Goal: Information Seeking & Learning: Find specific fact

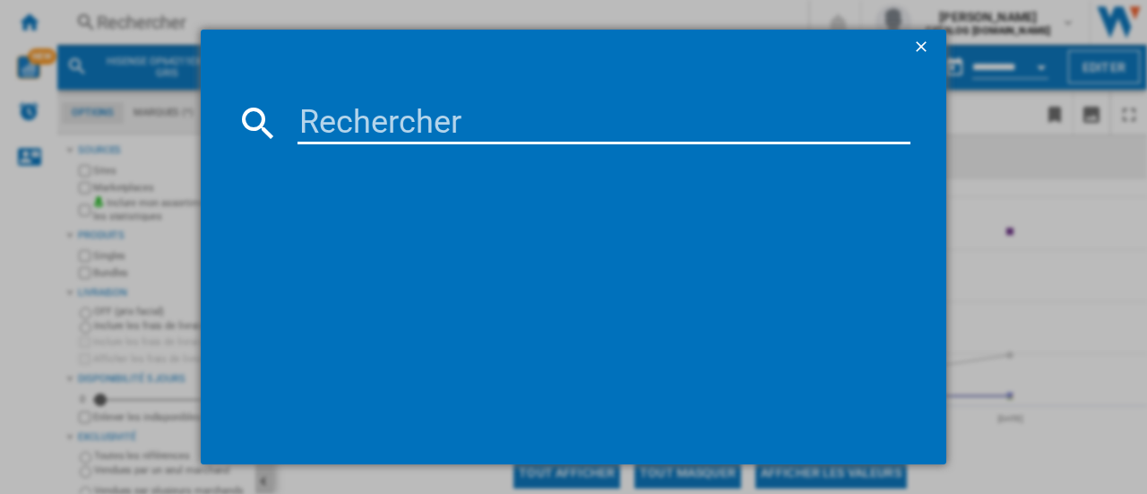
click at [363, 123] on input at bounding box center [604, 122] width 613 height 43
type input "SOP2434X"
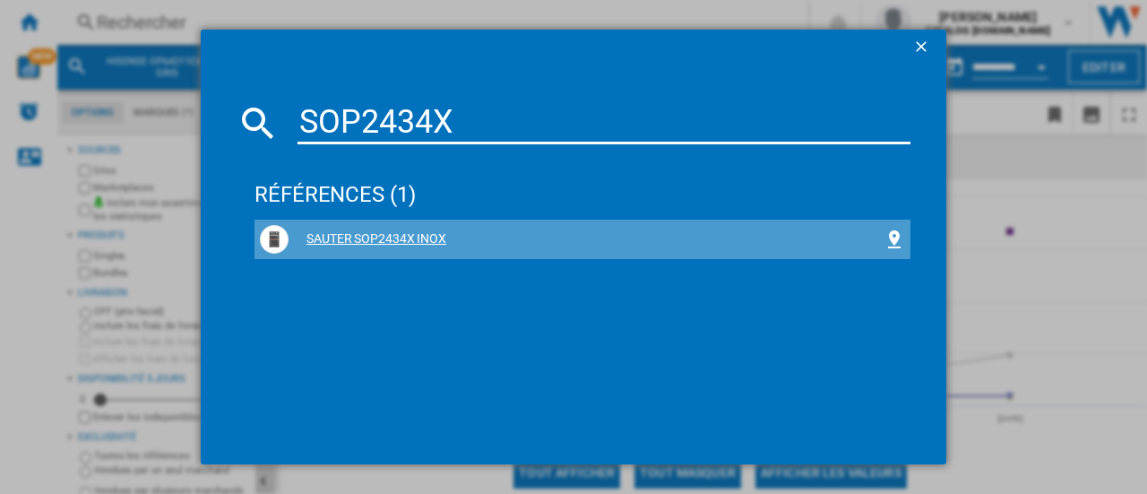
click at [383, 226] on div "SAUTER SOP2434X INOX" at bounding box center [582, 239] width 645 height 29
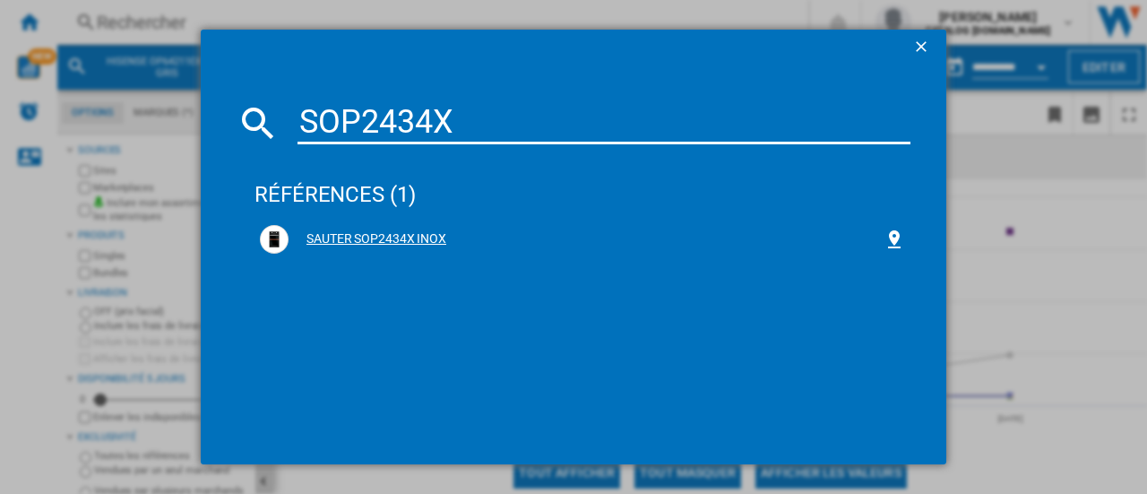
click at [392, 236] on div "SAUTER SOP2434X INOX" at bounding box center [586, 239] width 595 height 18
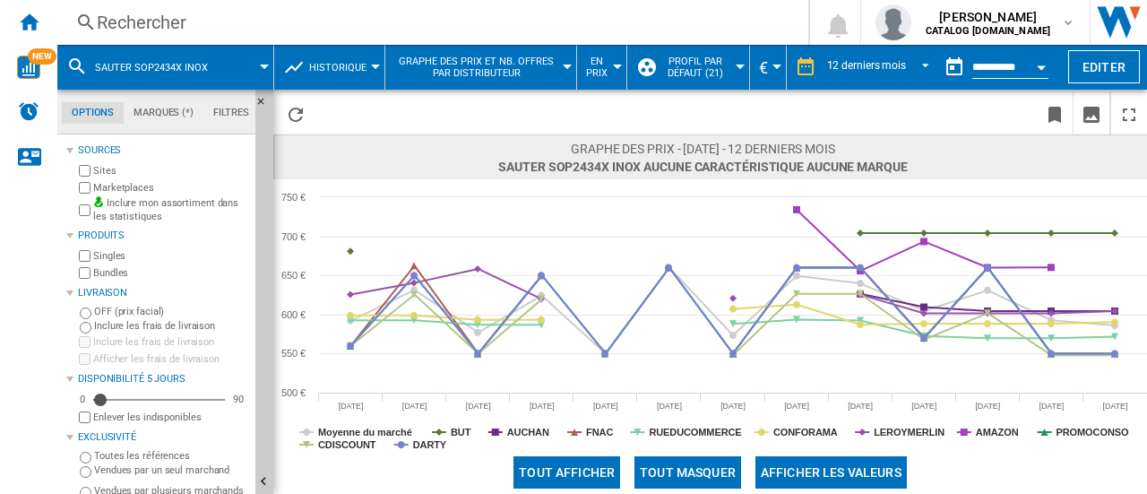
click at [269, 24] on div "Rechercher" at bounding box center [429, 22] width 665 height 25
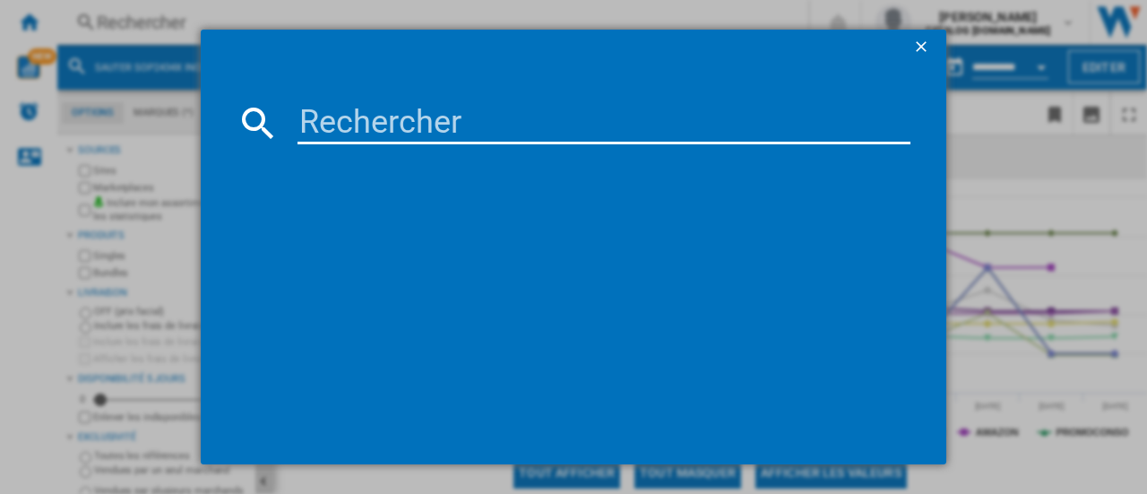
click at [335, 139] on input at bounding box center [604, 122] width 613 height 43
type input "SOP6417LX"
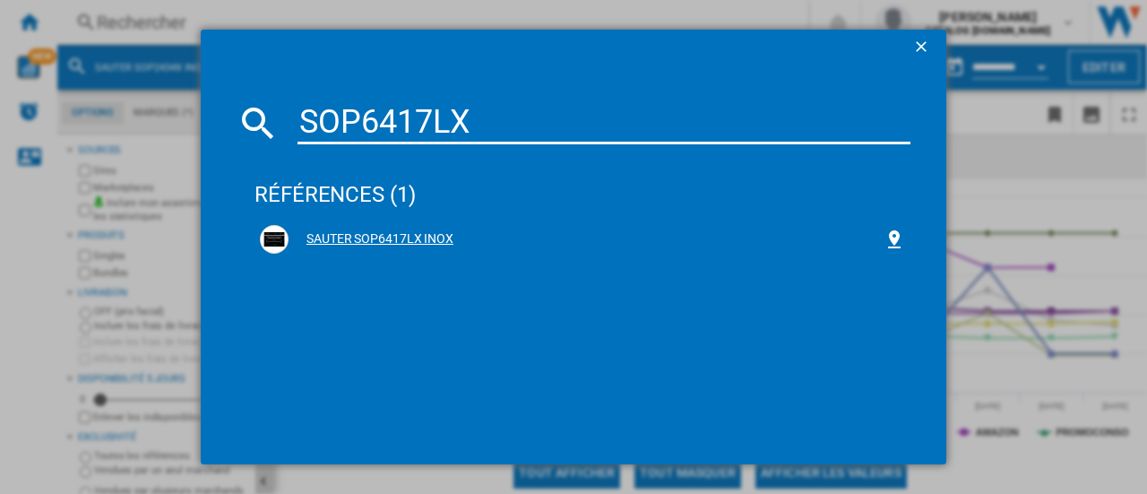
click at [387, 239] on div "SAUTER SOP6417LX INOX" at bounding box center [586, 239] width 595 height 18
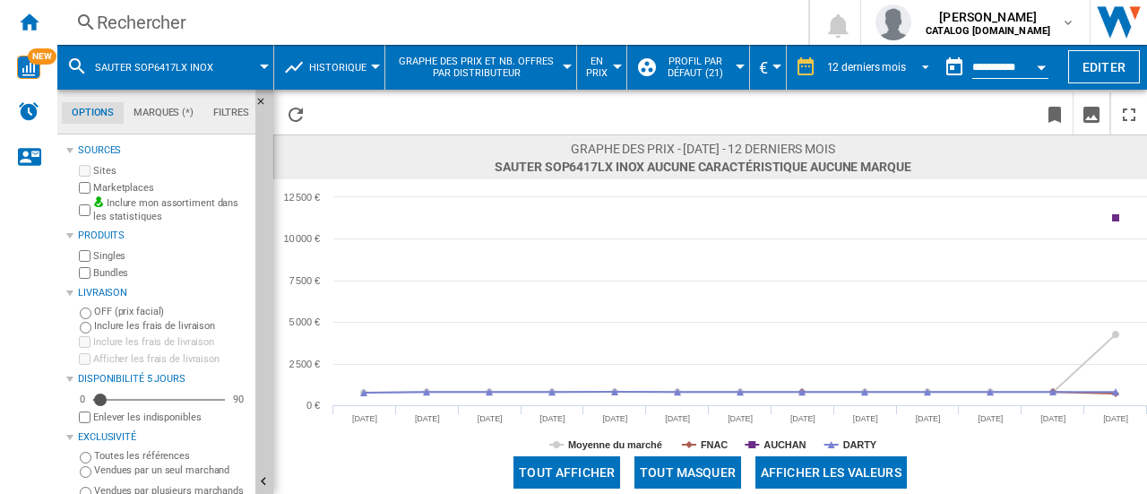
click at [910, 68] on span "REPORTS.WIZARD.STEPS.REPORT.STEPS.REPORT_OPTIONS.PERIOD: 12 derniers mois" at bounding box center [921, 65] width 22 height 16
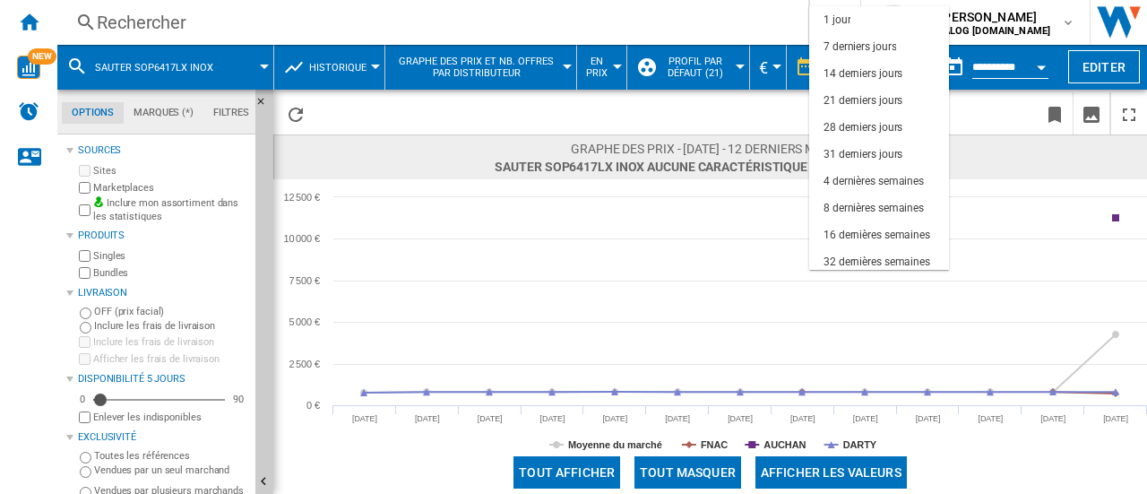
scroll to position [113, 0]
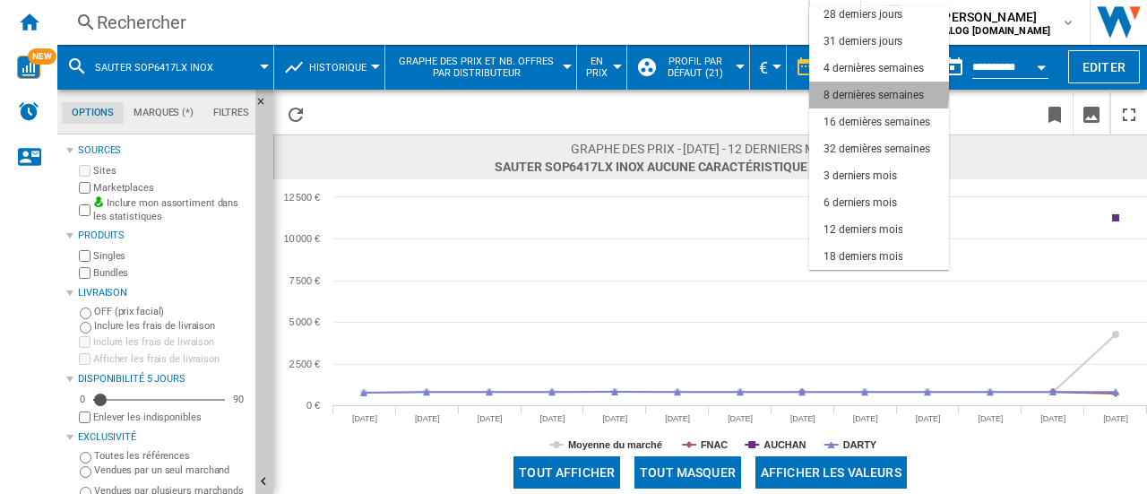
click at [878, 91] on div "8 dernières semaines" at bounding box center [874, 95] width 100 height 15
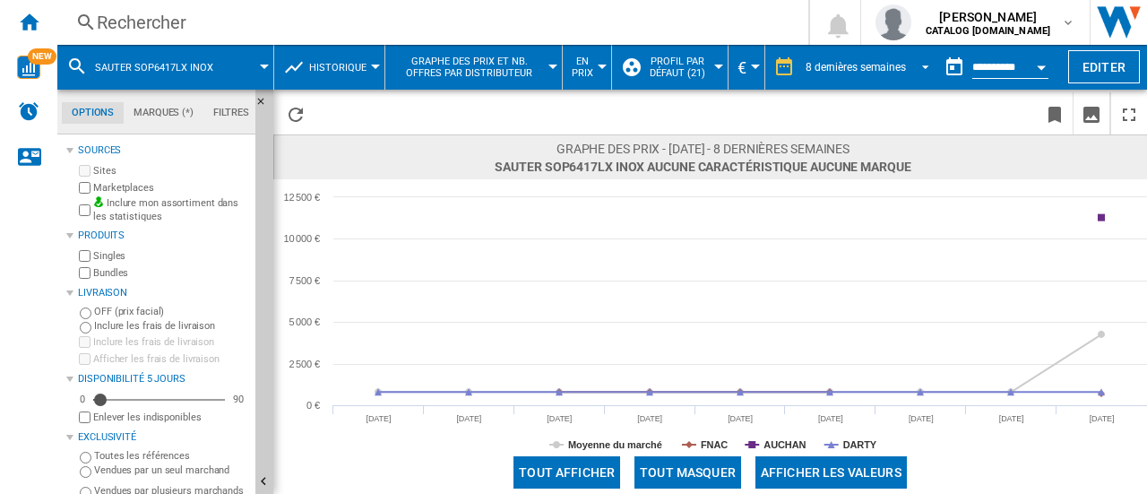
click at [879, 66] on div "8 dernières semaines" at bounding box center [856, 67] width 100 height 13
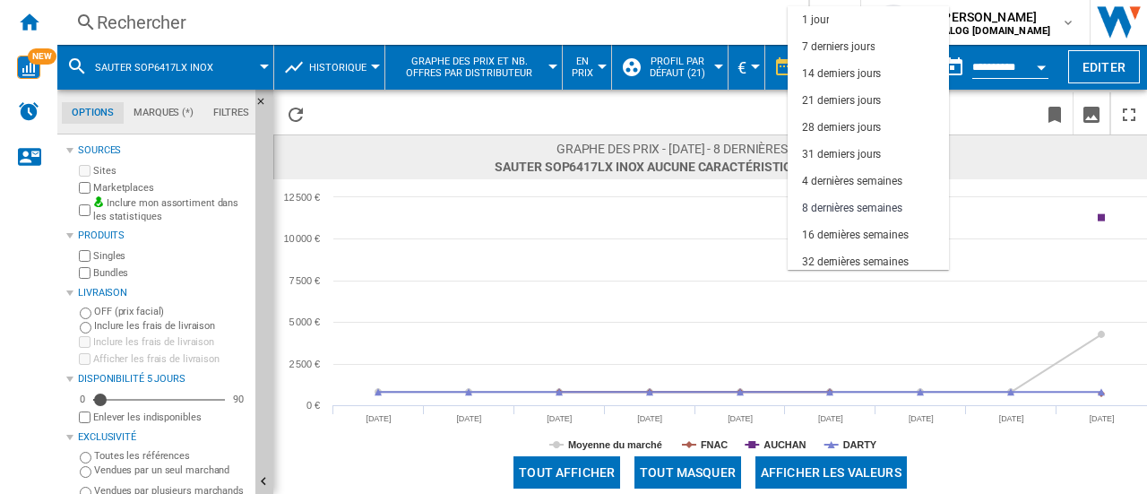
scroll to position [113, 0]
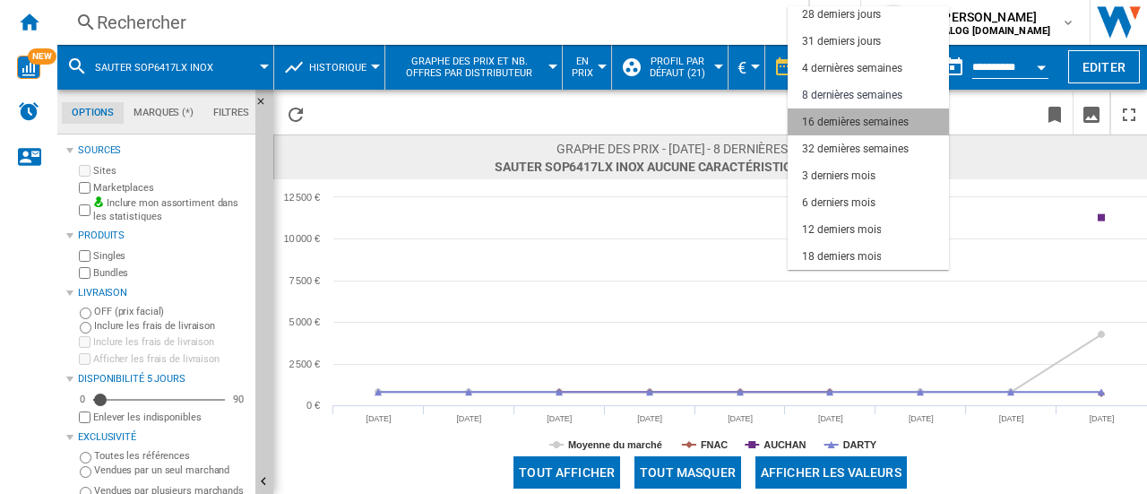
click at [875, 125] on div "16 dernières semaines" at bounding box center [855, 122] width 107 height 15
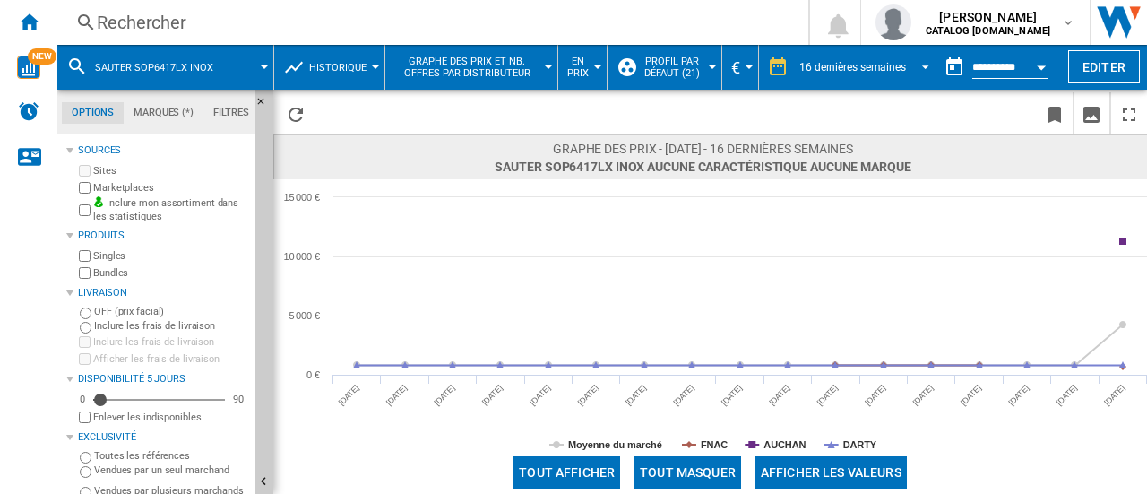
click at [877, 76] on md-select-value "16 dernières semaines" at bounding box center [867, 67] width 139 height 27
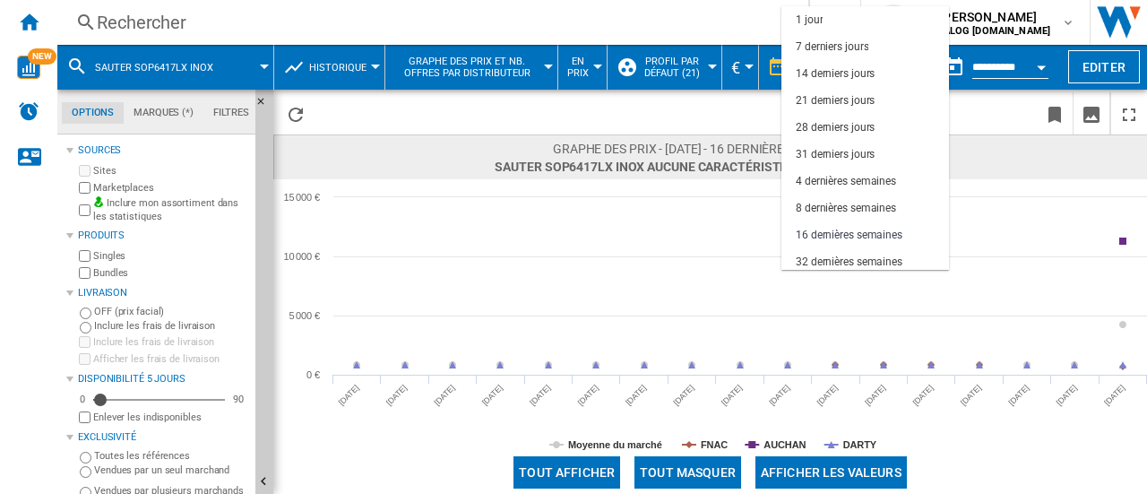
scroll to position [113, 0]
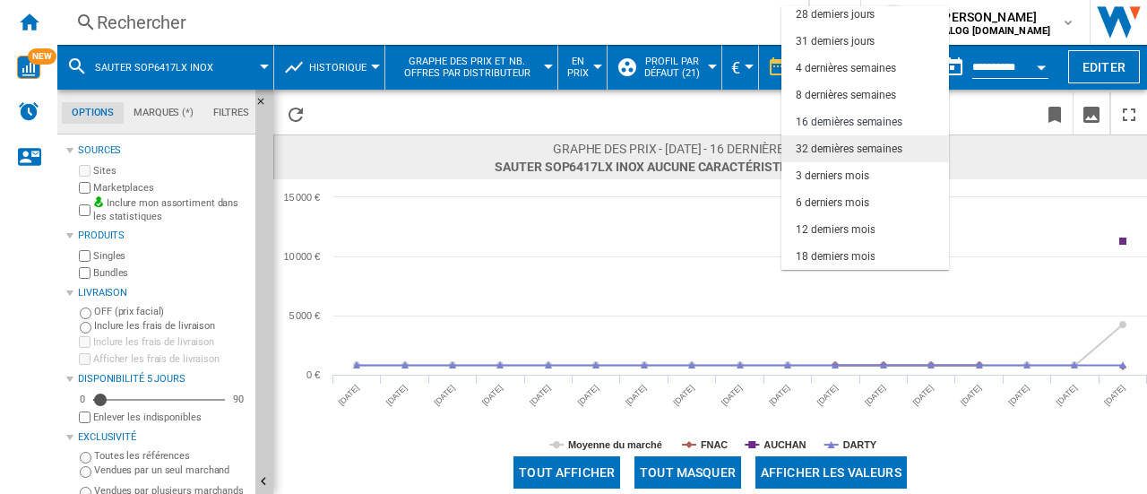
click at [879, 152] on div "32 dernières semaines" at bounding box center [849, 149] width 107 height 15
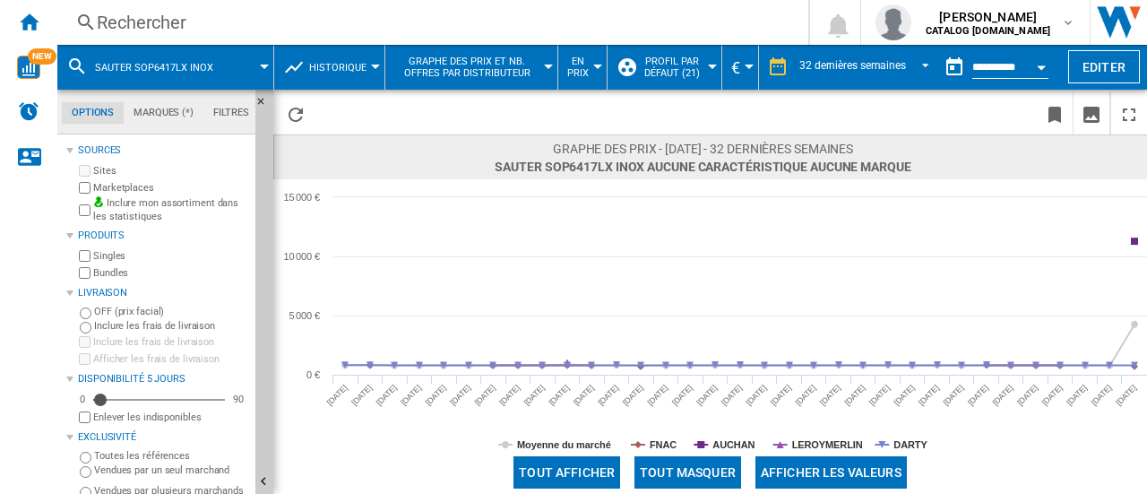
click at [1029, 64] on button "Open calendar" at bounding box center [1041, 64] width 32 height 32
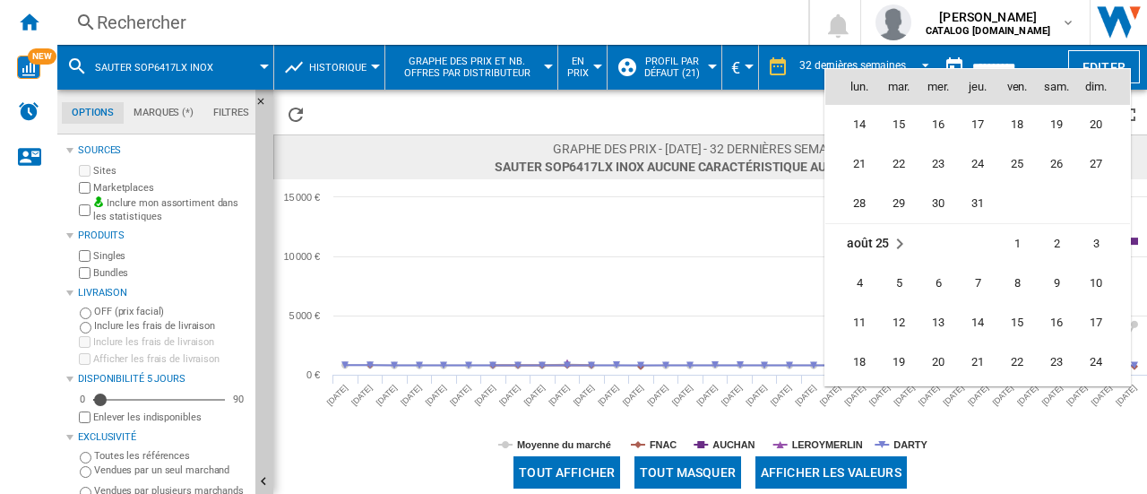
scroll to position [8101, 0]
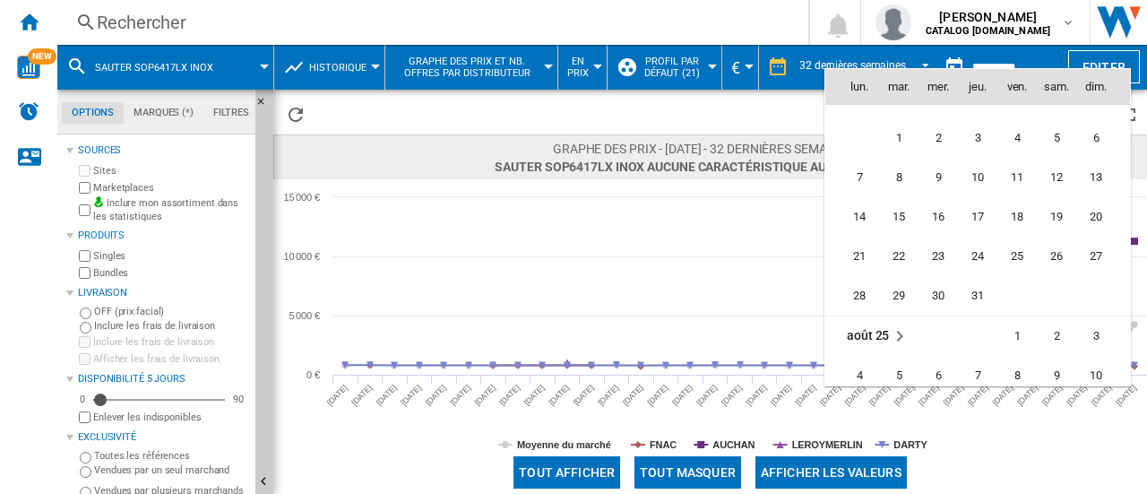
click at [987, 150] on span "3" at bounding box center [978, 138] width 36 height 36
type input "**********"
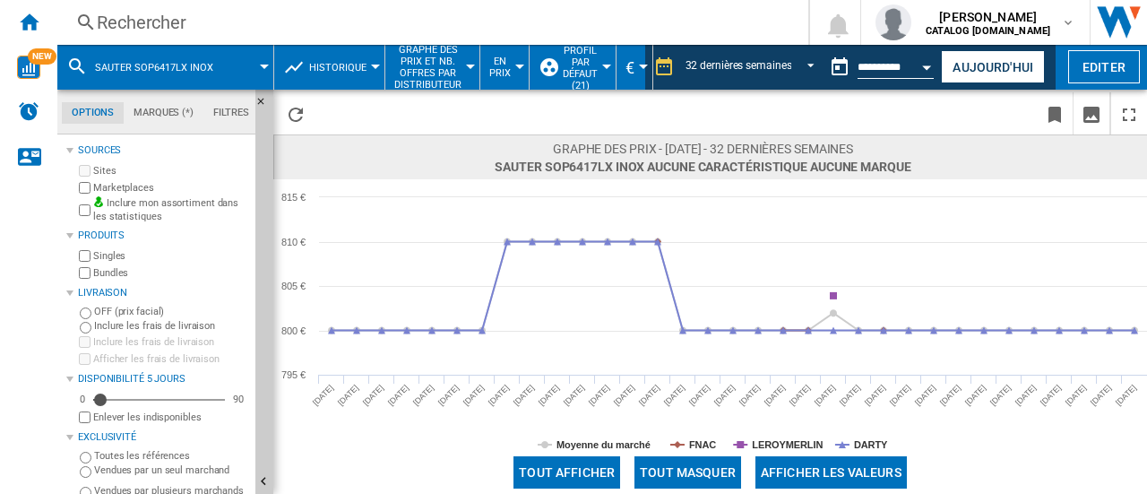
click at [241, 21] on div "Rechercher" at bounding box center [429, 22] width 665 height 25
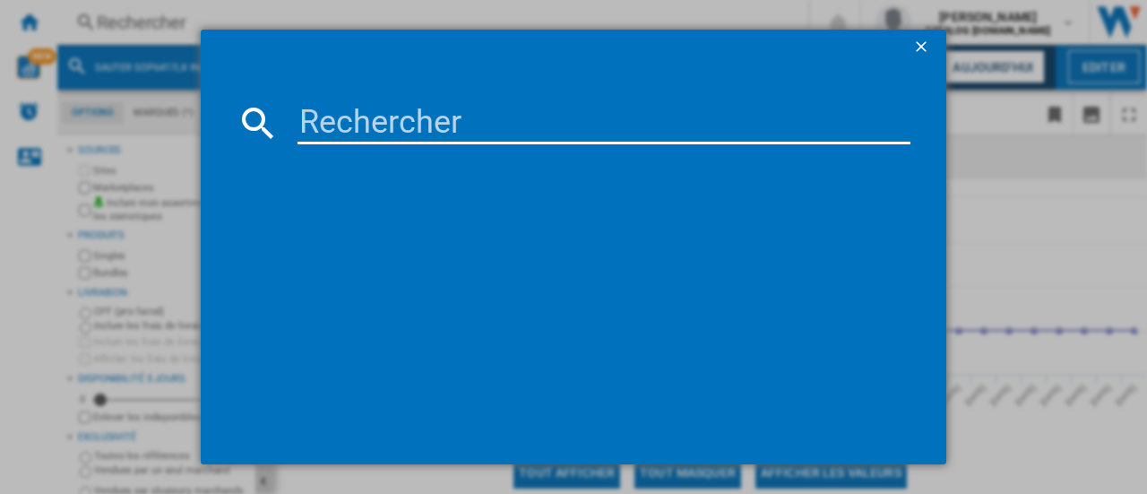
click at [239, 27] on div at bounding box center [573, 247] width 1147 height 494
click at [313, 122] on input at bounding box center [604, 122] width 613 height 43
paste input "DOP4334B"
type input "DOP4334B"
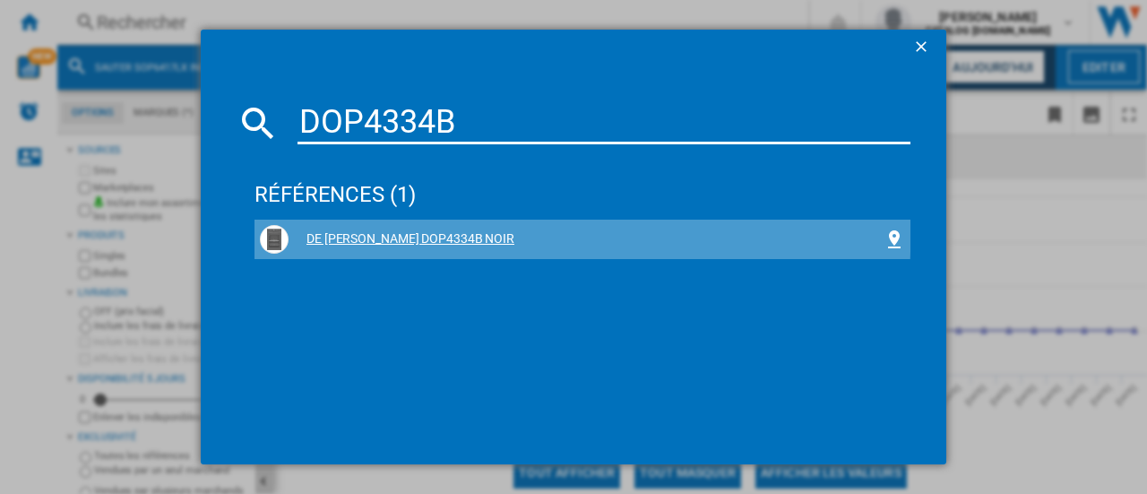
click at [399, 234] on div "DE [PERSON_NAME] DOP4334B NOIR" at bounding box center [586, 239] width 595 height 18
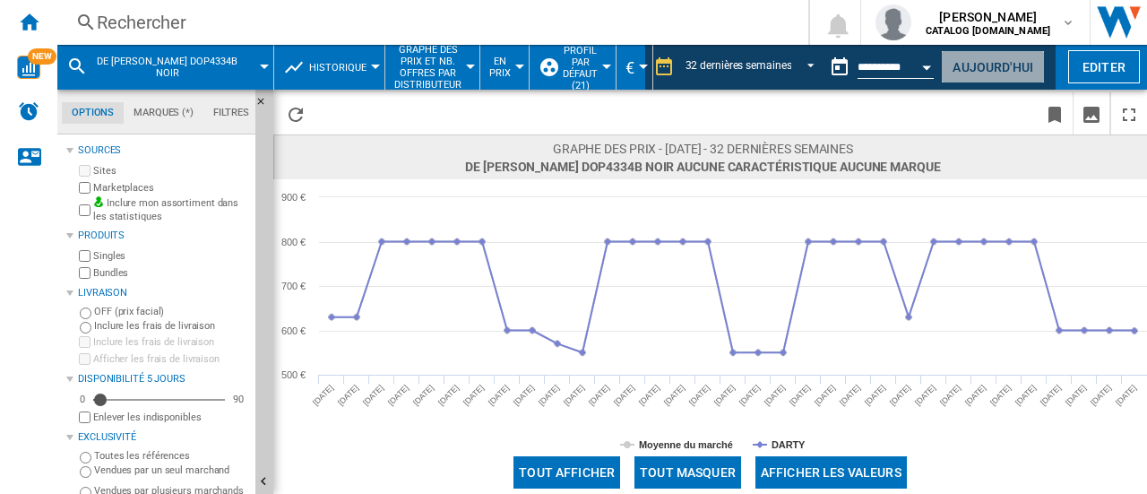
click at [1015, 67] on button "Aujourd'hui" at bounding box center [993, 66] width 104 height 33
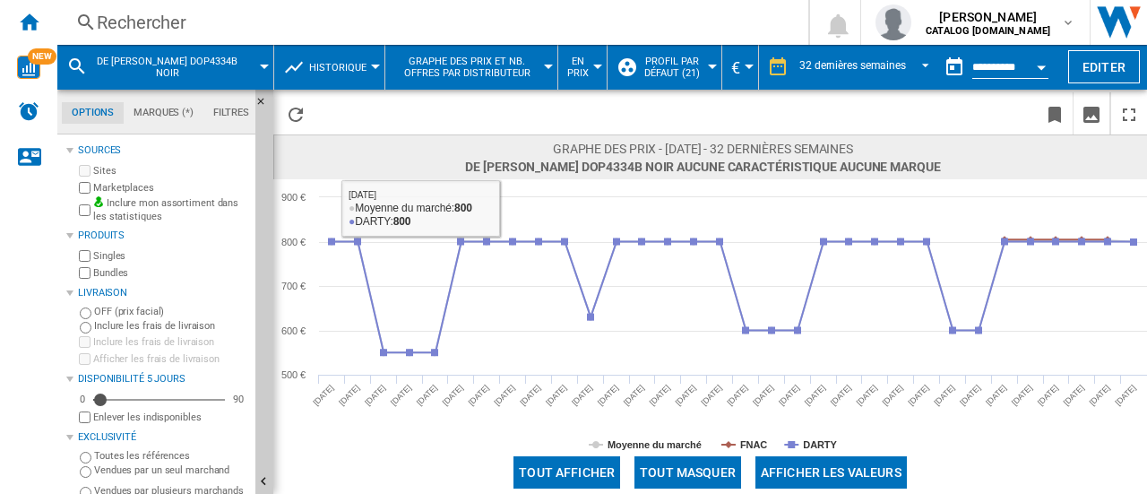
click at [266, 23] on div "Rechercher" at bounding box center [429, 22] width 665 height 25
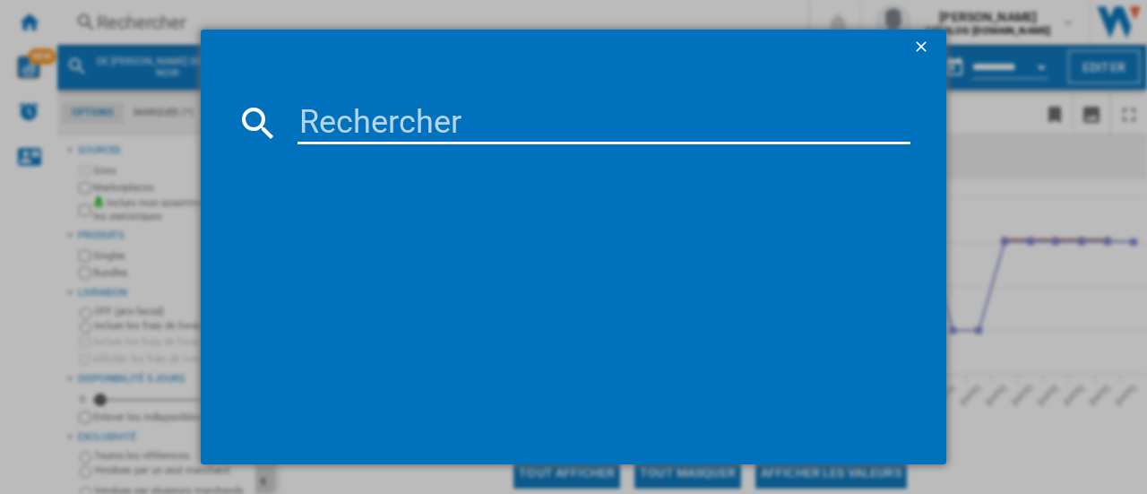
click at [313, 119] on input at bounding box center [604, 122] width 613 height 43
type input "BFP7554W"
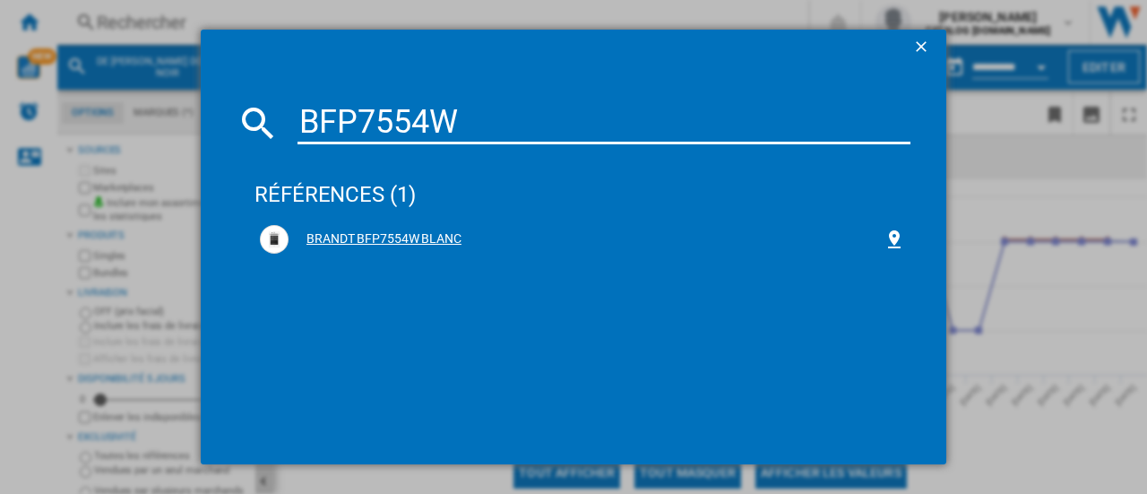
click at [430, 238] on div "BRANDT BFP7554W BLANC" at bounding box center [586, 239] width 595 height 18
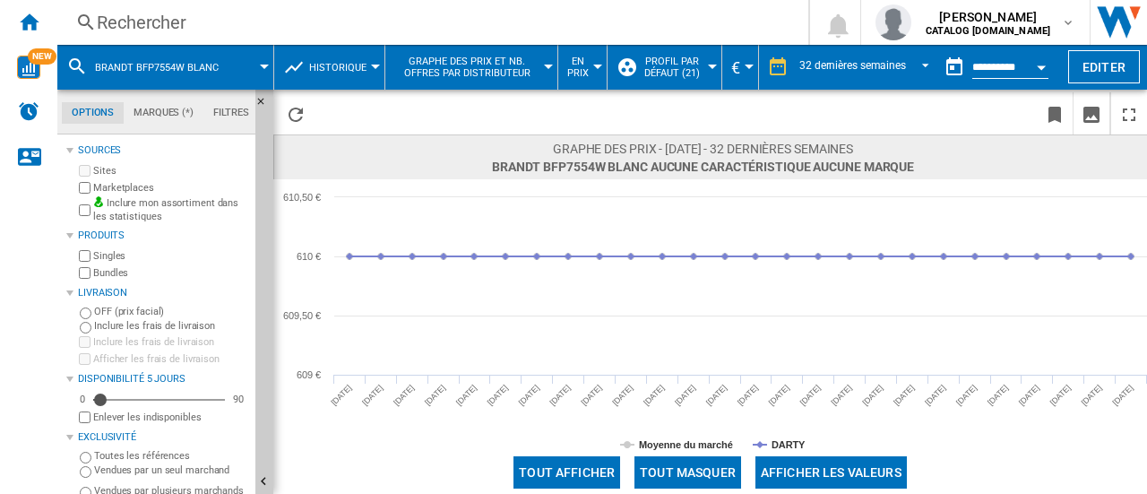
click at [269, 33] on div "Rechercher" at bounding box center [429, 22] width 665 height 25
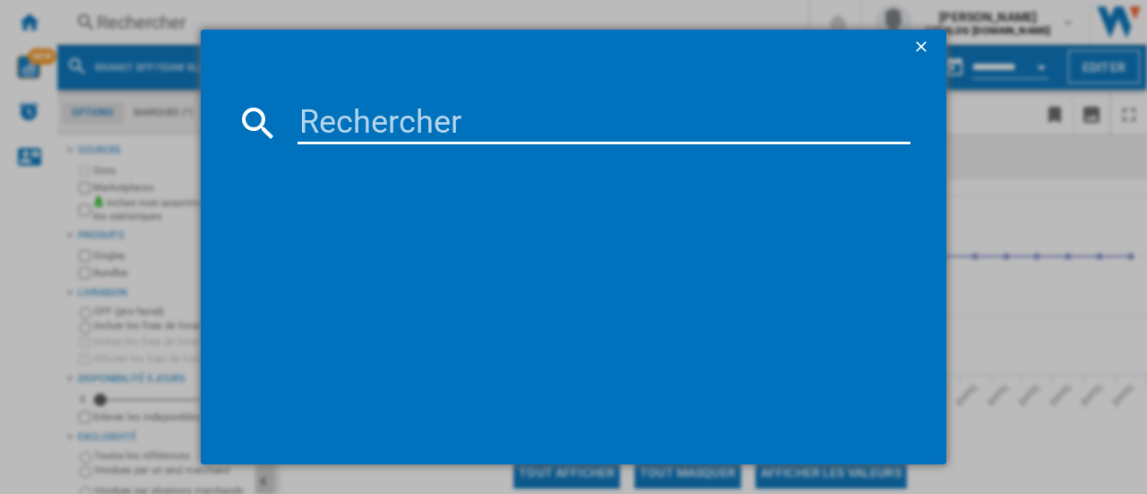
type input "DOP8360A"
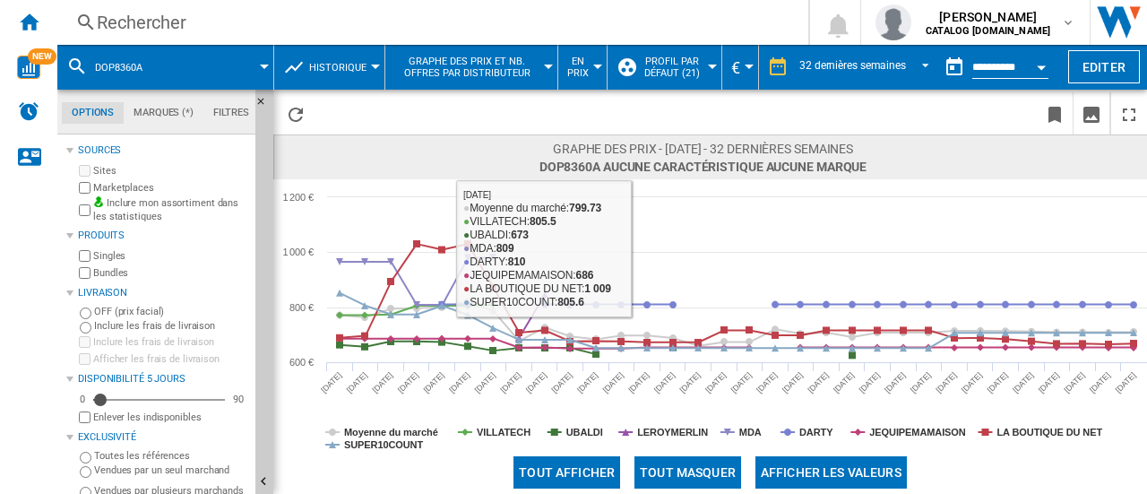
click at [237, 30] on div "Rechercher" at bounding box center [429, 22] width 665 height 25
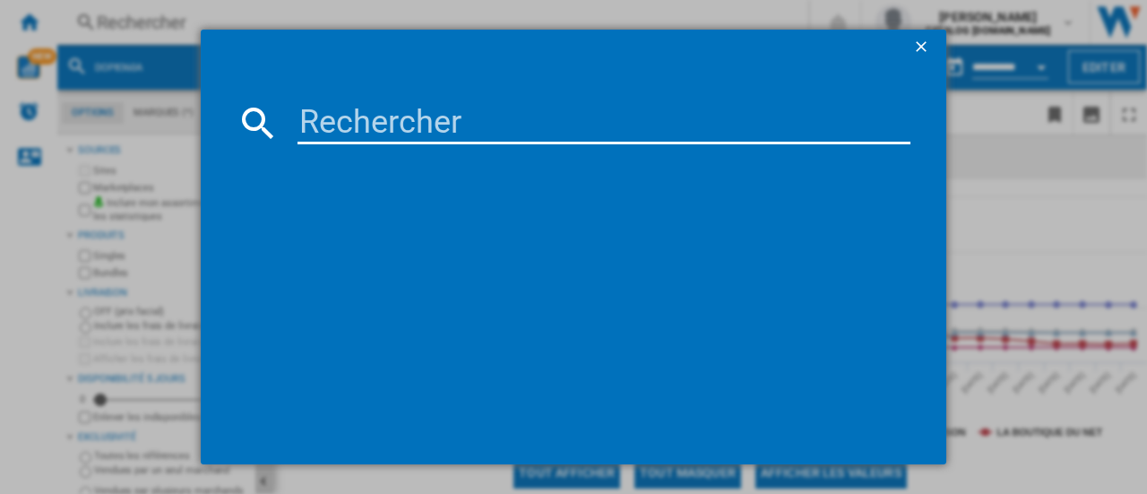
click at [456, 150] on md-dialog-content at bounding box center [574, 264] width 746 height 399
click at [430, 137] on input at bounding box center [604, 122] width 613 height 43
paste input "DOP8360X"
type input "DOP8360X"
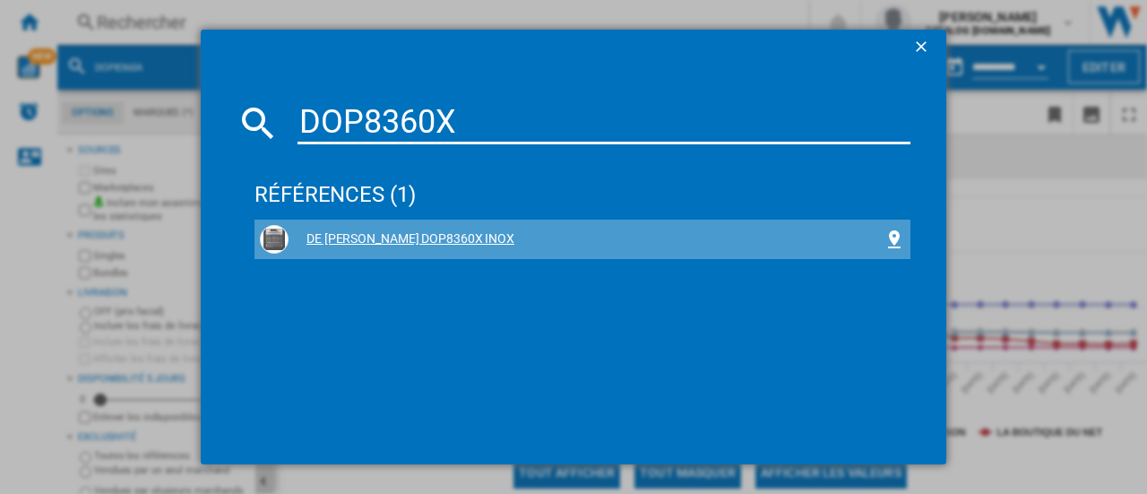
click at [418, 239] on div "DE [PERSON_NAME] DOP8360X INOX" at bounding box center [586, 239] width 595 height 18
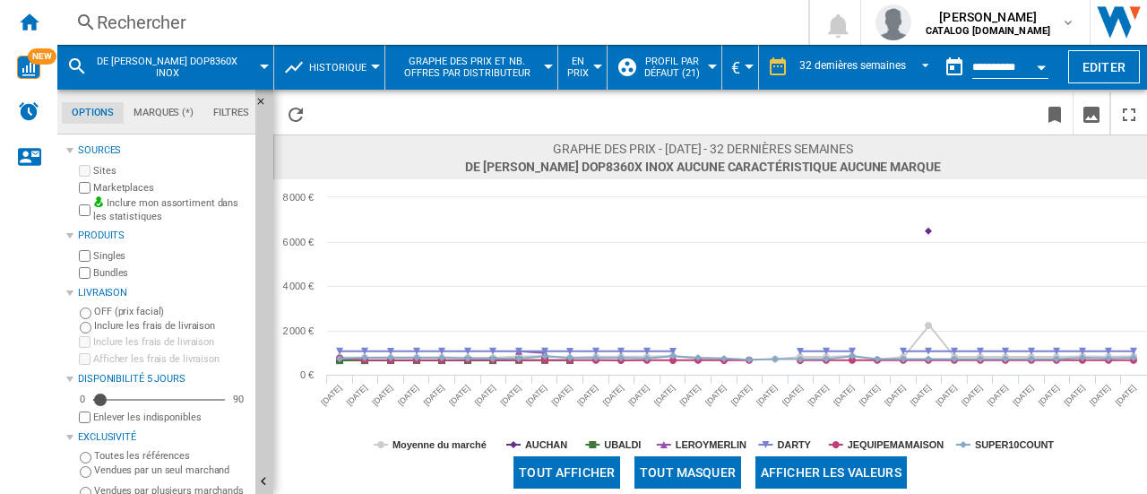
click at [253, 26] on div "Rechercher" at bounding box center [429, 22] width 665 height 25
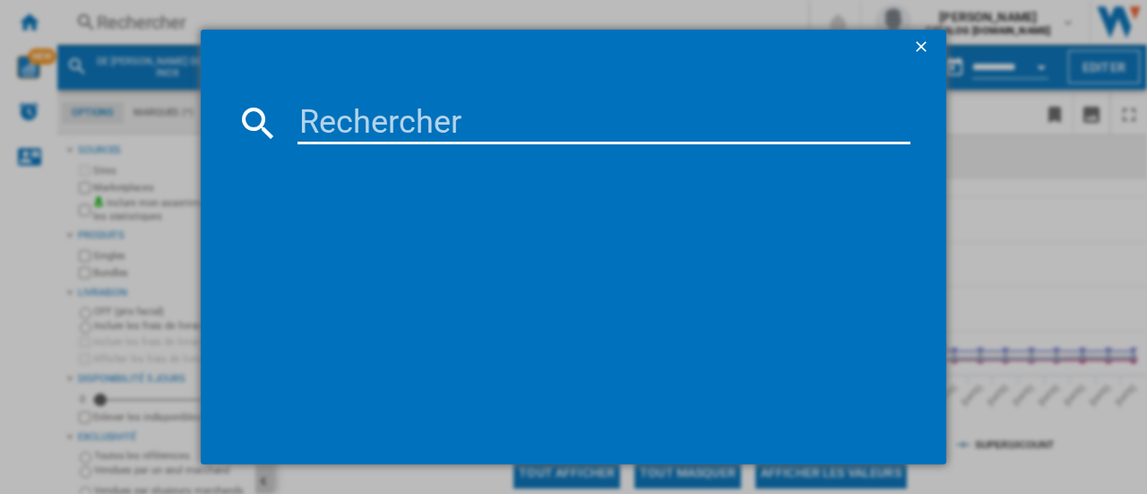
click at [318, 111] on input at bounding box center [604, 122] width 613 height 43
type input "BFP7554LX"
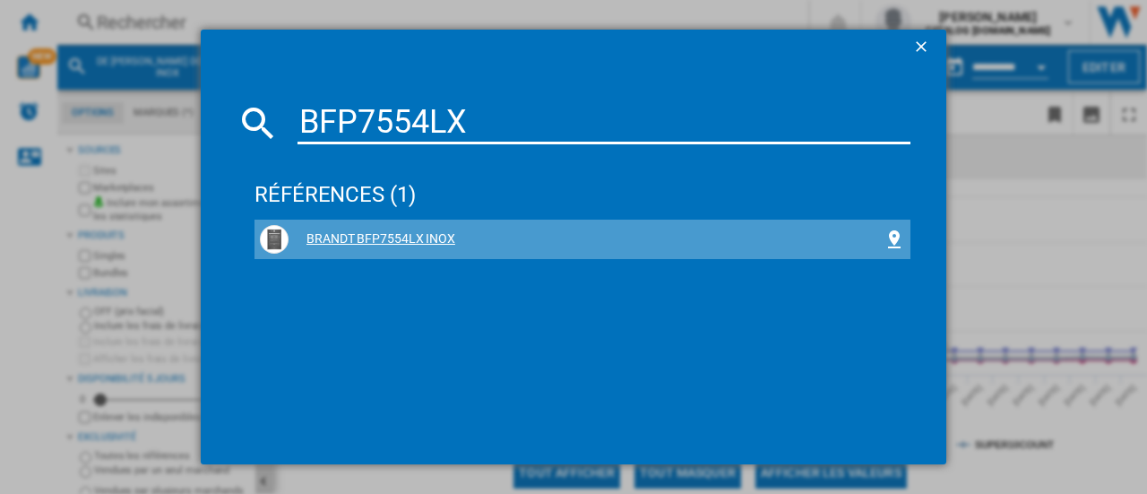
click at [398, 242] on div "BRANDT BFP7554LX INOX" at bounding box center [586, 239] width 595 height 18
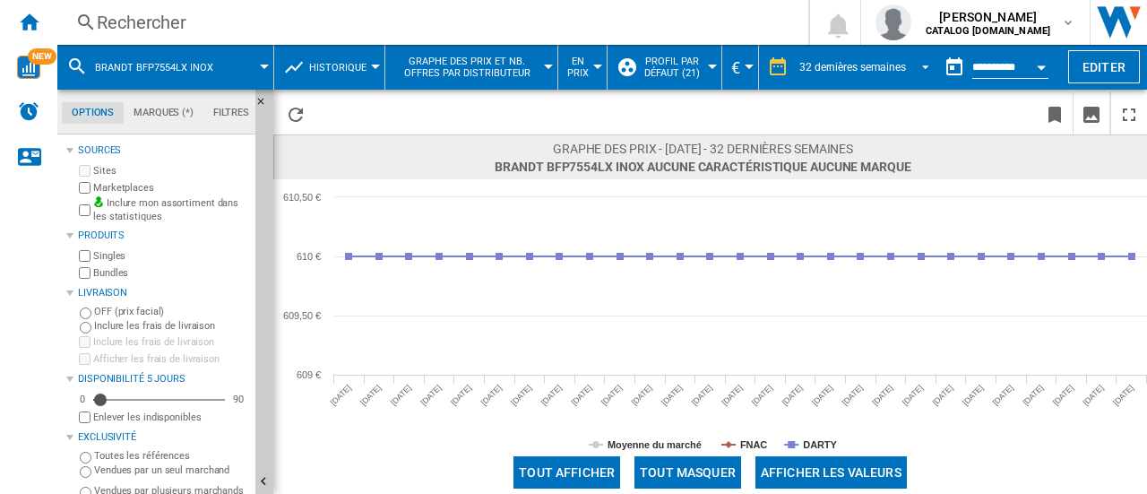
click at [925, 69] on span "REPORTS.WIZARD.STEPS.REPORT.STEPS.REPORT_OPTIONS.PERIOD: 32 dernières semaines" at bounding box center [921, 65] width 22 height 16
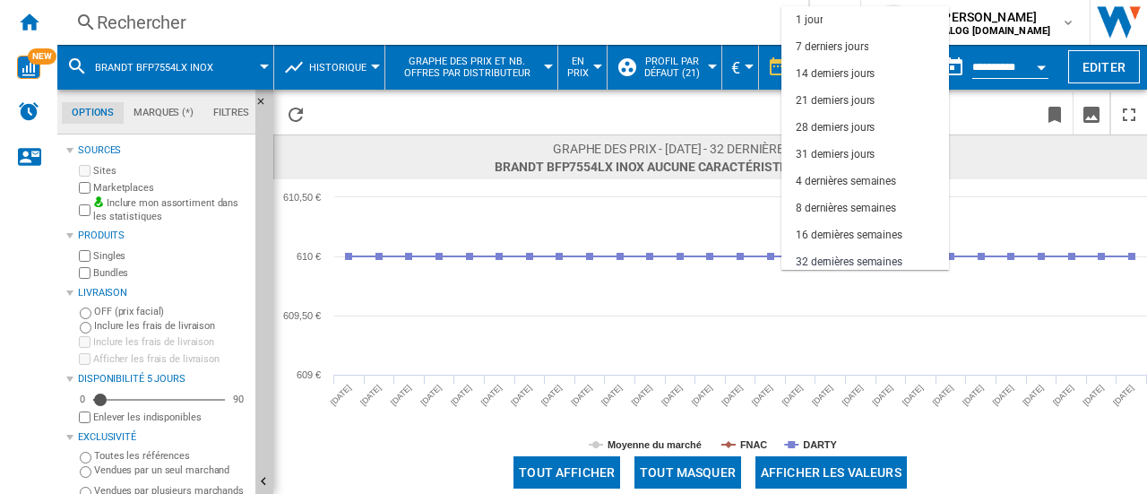
scroll to position [113, 0]
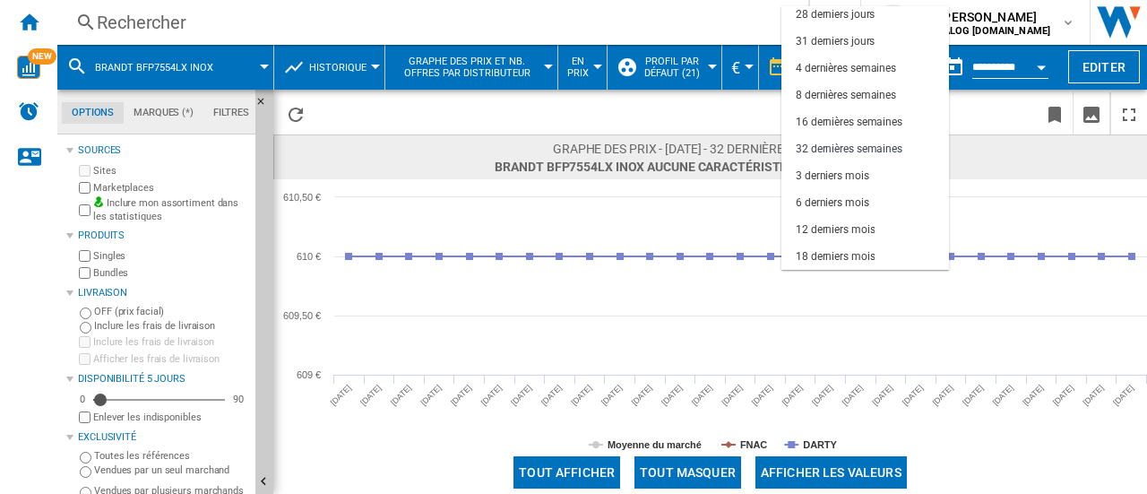
click at [1009, 75] on md-backdrop at bounding box center [573, 247] width 1147 height 494
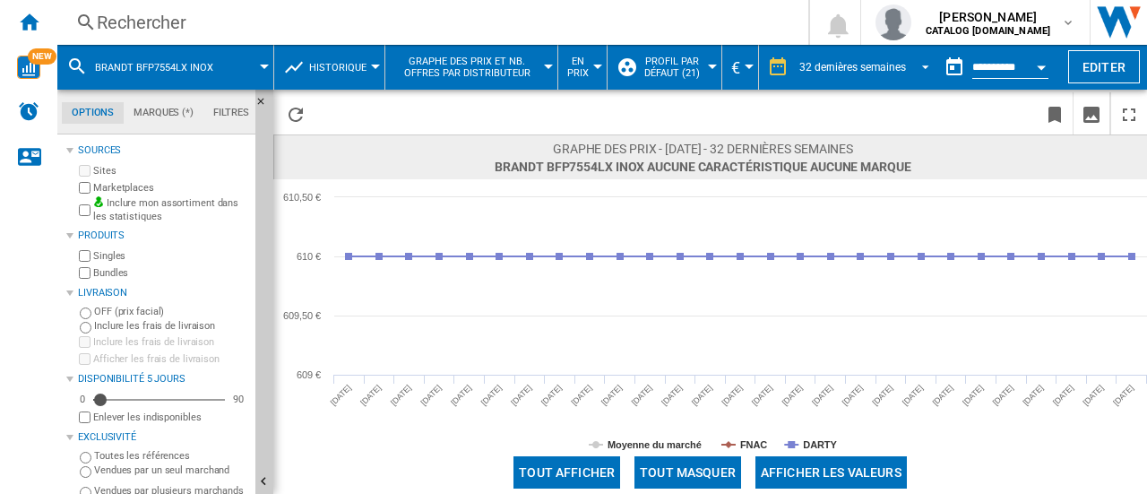
click at [1007, 65] on input "**********" at bounding box center [1010, 70] width 76 height 16
click at [1031, 66] on button "Open calendar" at bounding box center [1041, 64] width 32 height 32
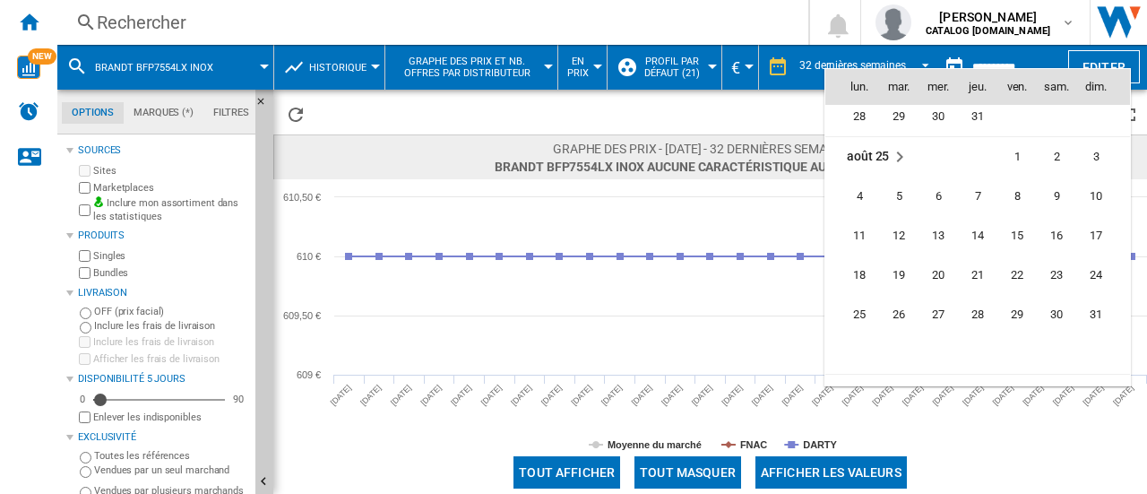
scroll to position [8011, 0]
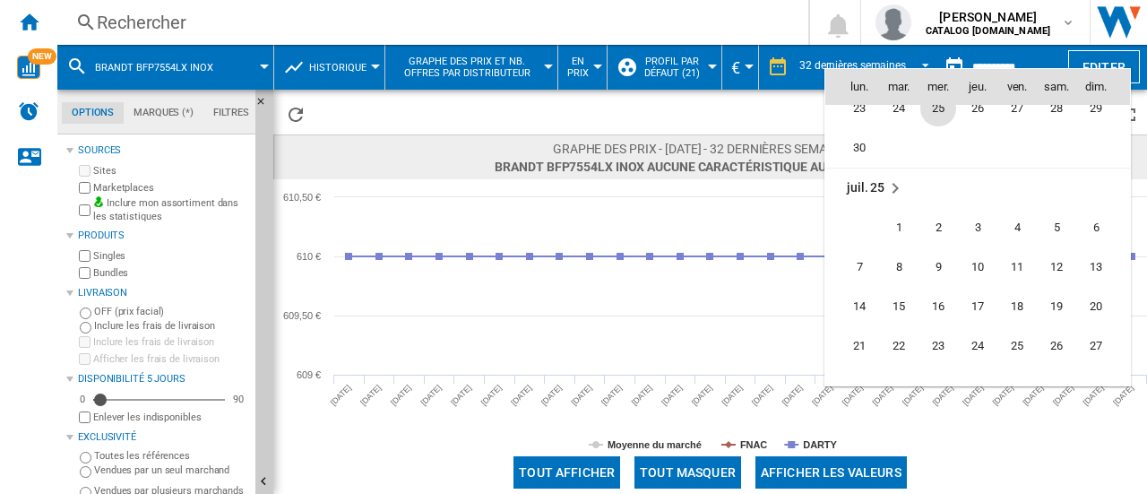
click at [936, 113] on span "25" at bounding box center [938, 109] width 36 height 36
type input "**********"
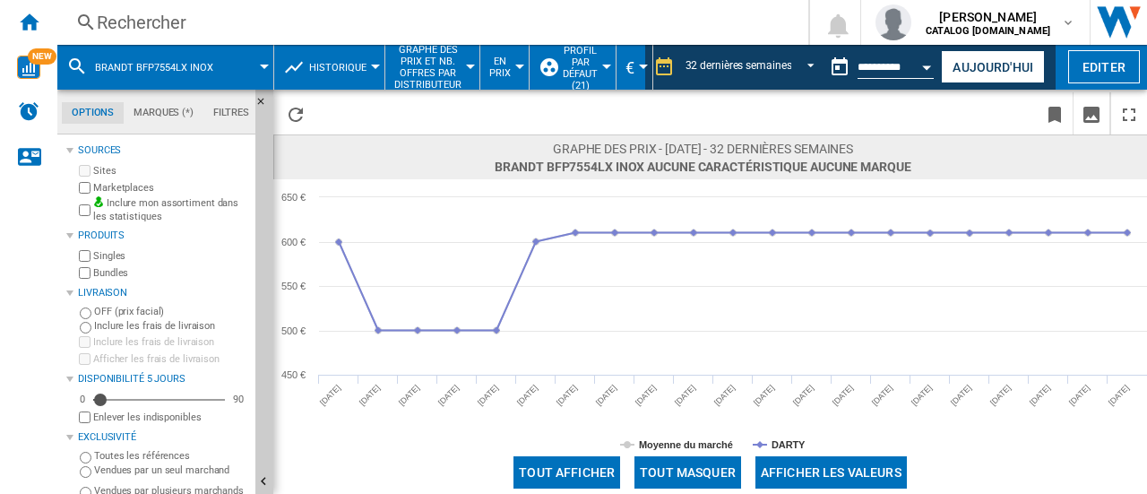
click at [225, 25] on div "Rechercher" at bounding box center [429, 22] width 665 height 25
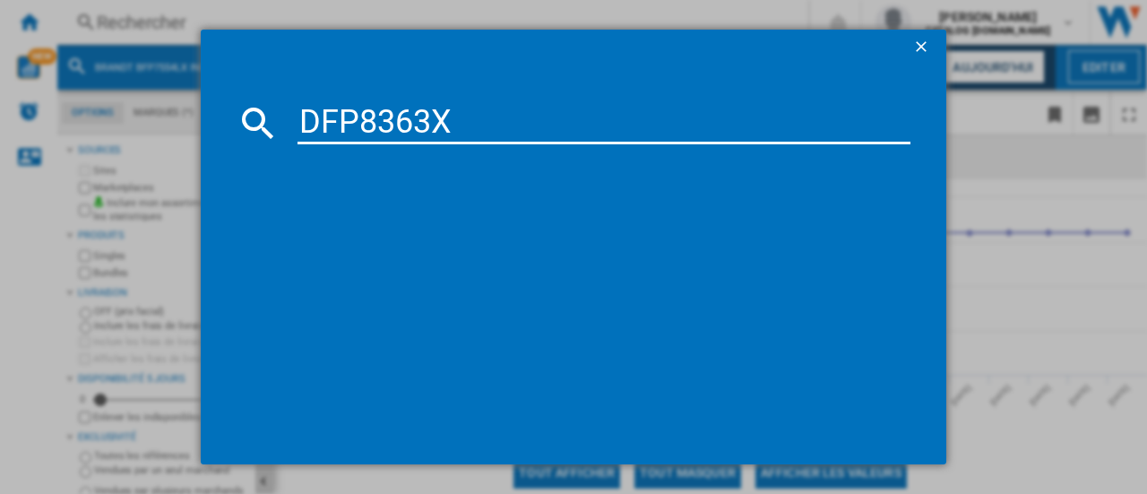
type input "DFP8363X"
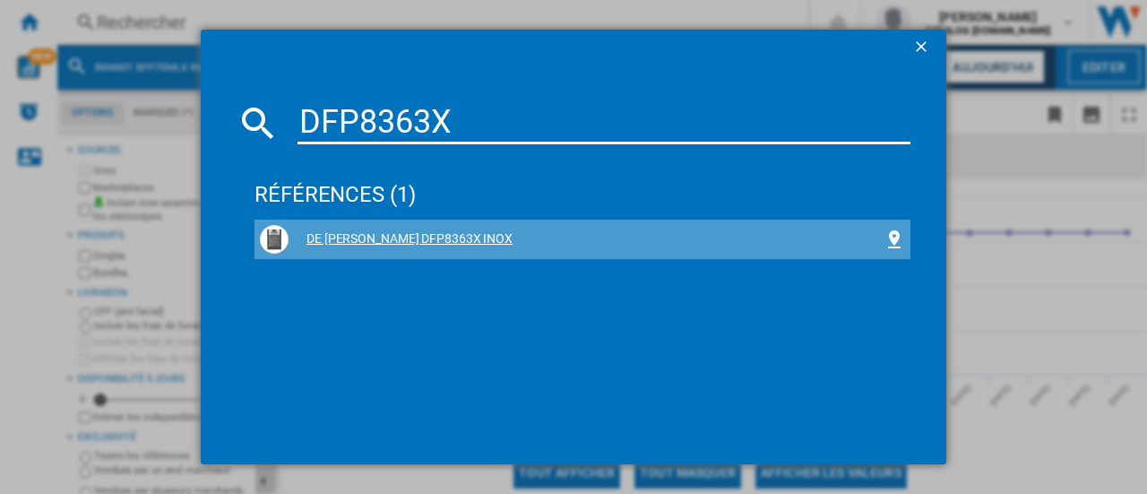
click at [375, 235] on div "DE [PERSON_NAME] DFP8363X INOX" at bounding box center [586, 239] width 595 height 18
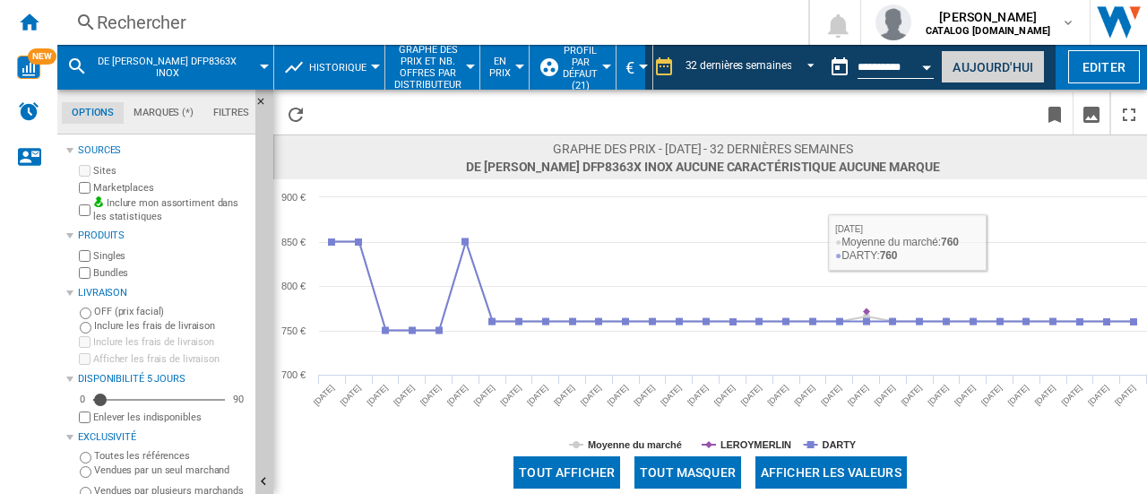
click at [1014, 74] on button "Aujourd'hui" at bounding box center [993, 66] width 104 height 33
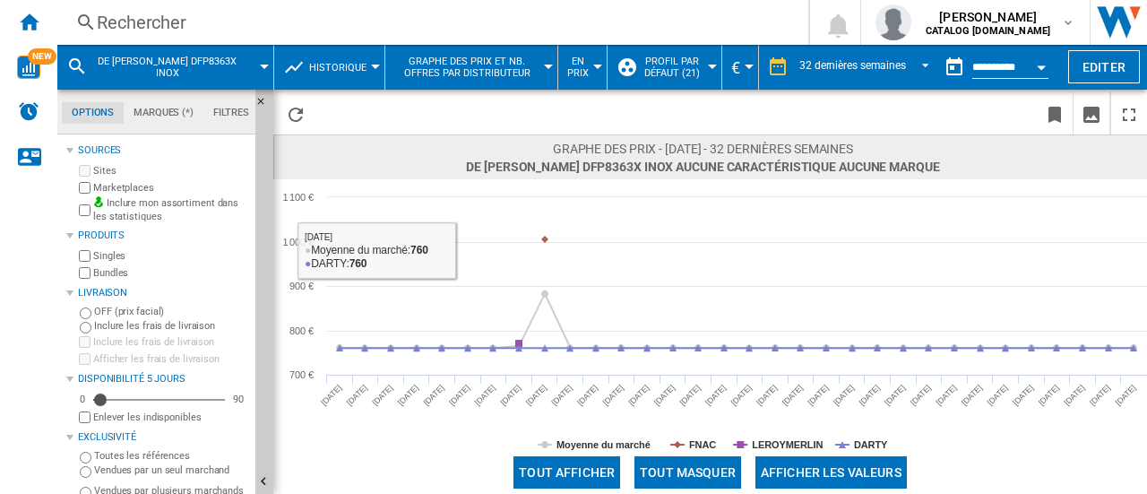
click at [259, 31] on div "Rechercher" at bounding box center [429, 22] width 665 height 25
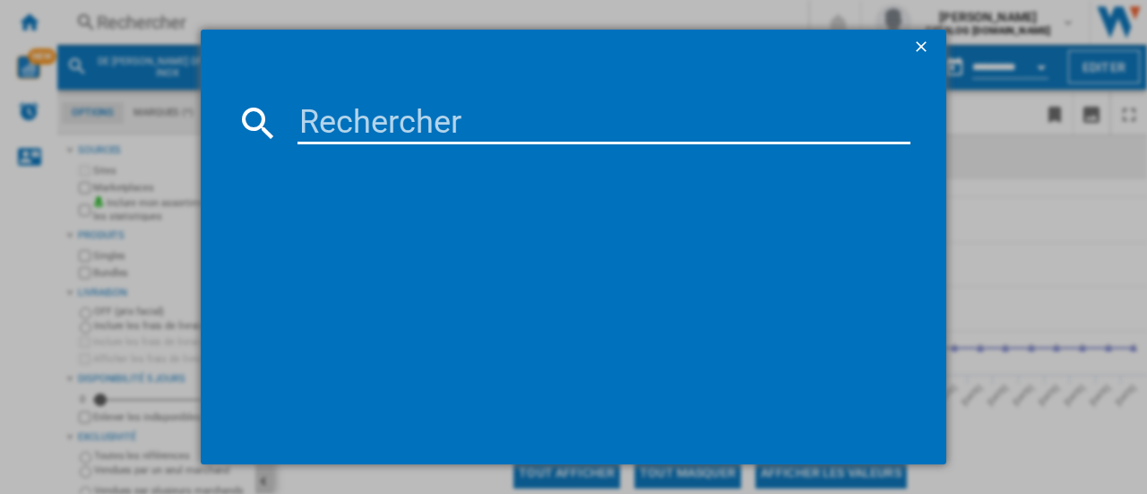
click at [397, 135] on input at bounding box center [604, 122] width 613 height 43
type input "BPI728B"
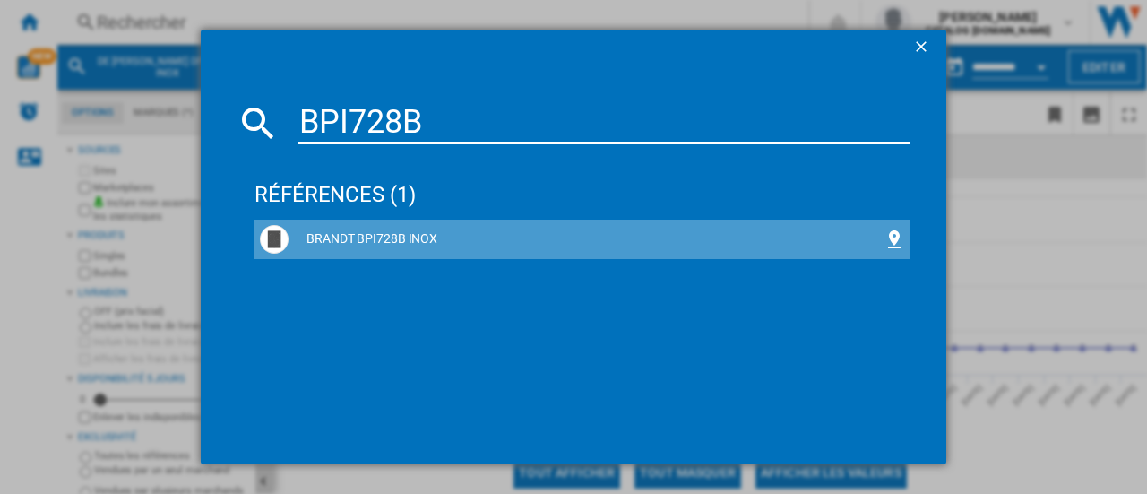
drag, startPoint x: 384, startPoint y: 243, endPoint x: 658, endPoint y: 322, distance: 284.5
click at [384, 243] on div "BRANDT BPI728B INOX" at bounding box center [586, 239] width 595 height 18
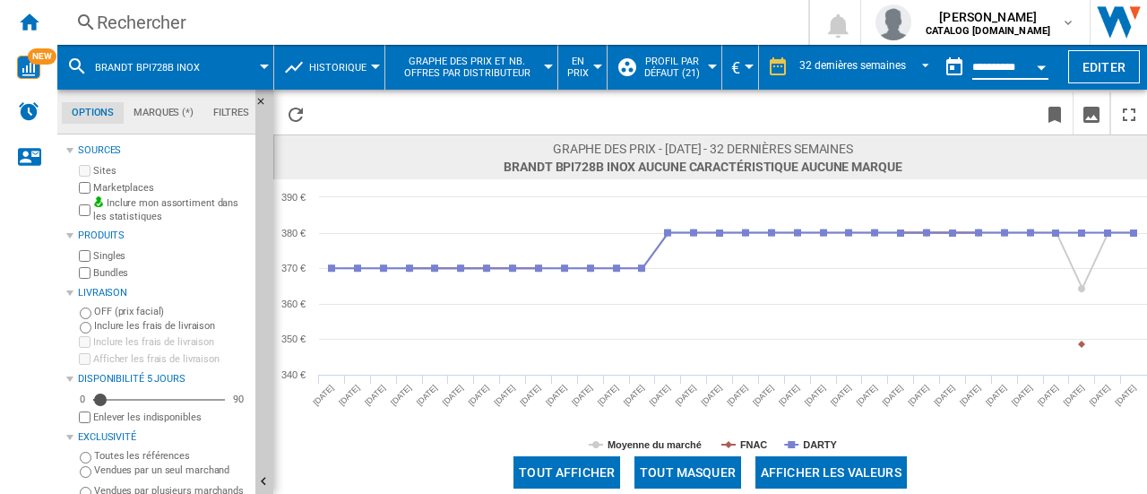
click at [1013, 67] on input "**********" at bounding box center [1010, 70] width 76 height 16
click at [1036, 71] on button "Open calendar" at bounding box center [1041, 64] width 32 height 32
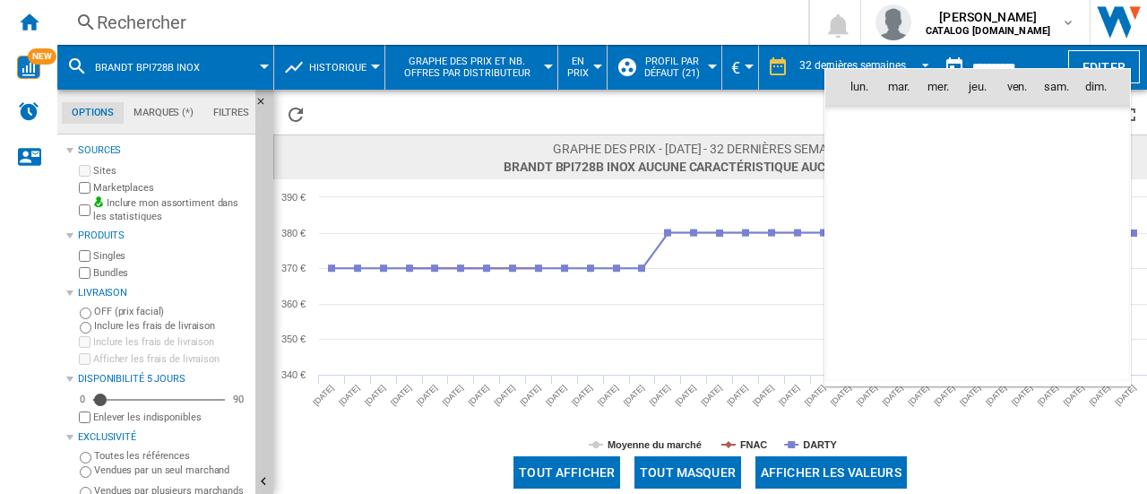
scroll to position [8549, 0]
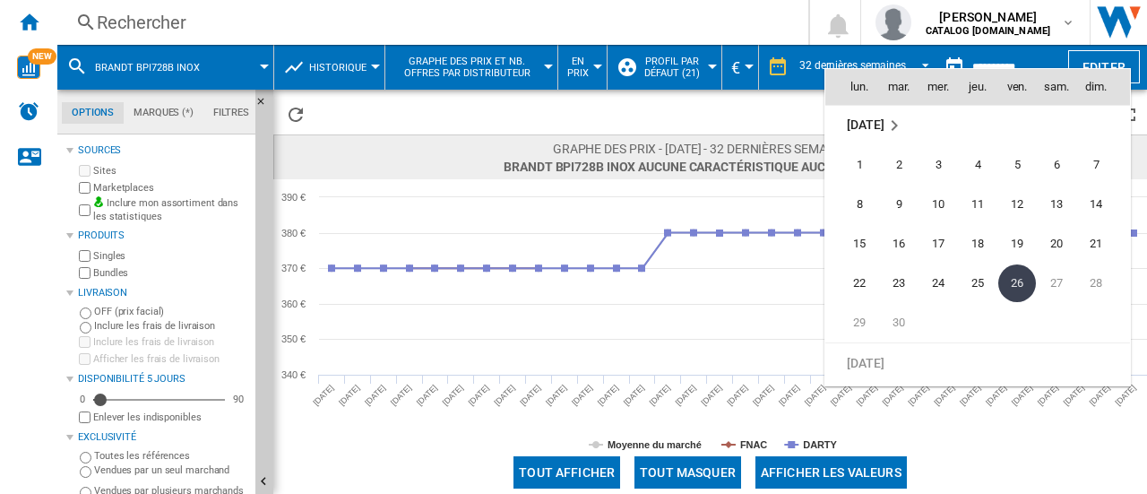
click at [773, 236] on div at bounding box center [573, 247] width 1147 height 494
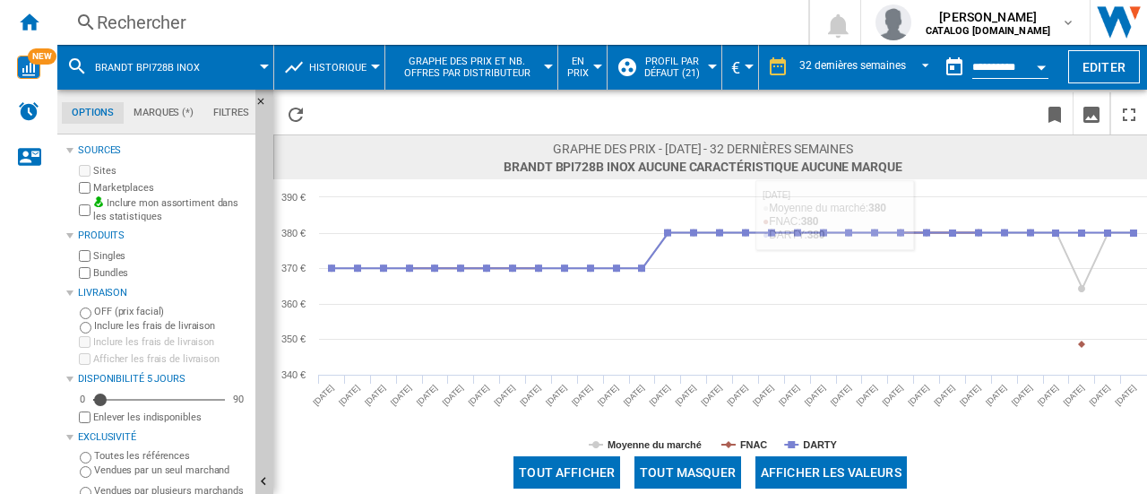
click at [1048, 65] on button "Open calendar" at bounding box center [1041, 64] width 32 height 32
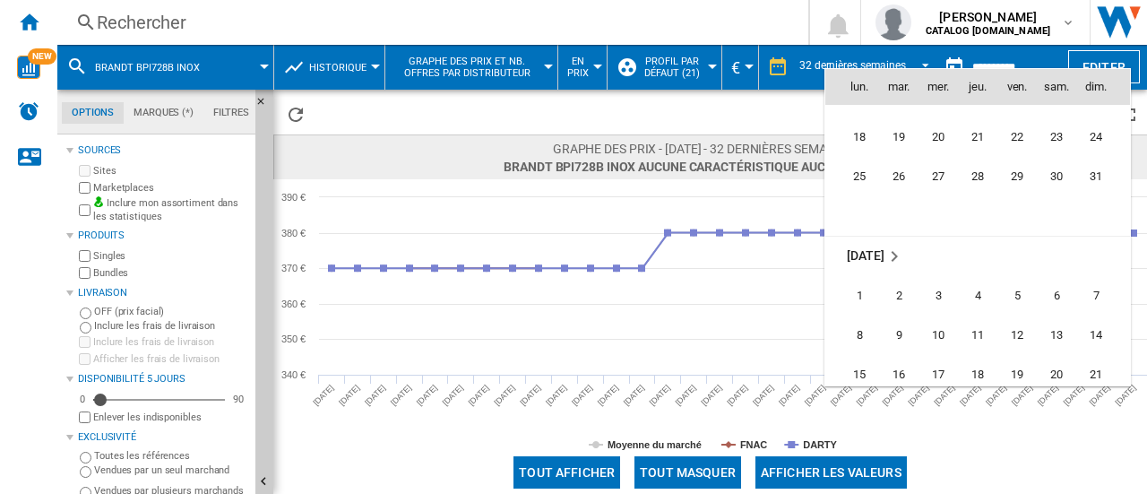
scroll to position [8280, 0]
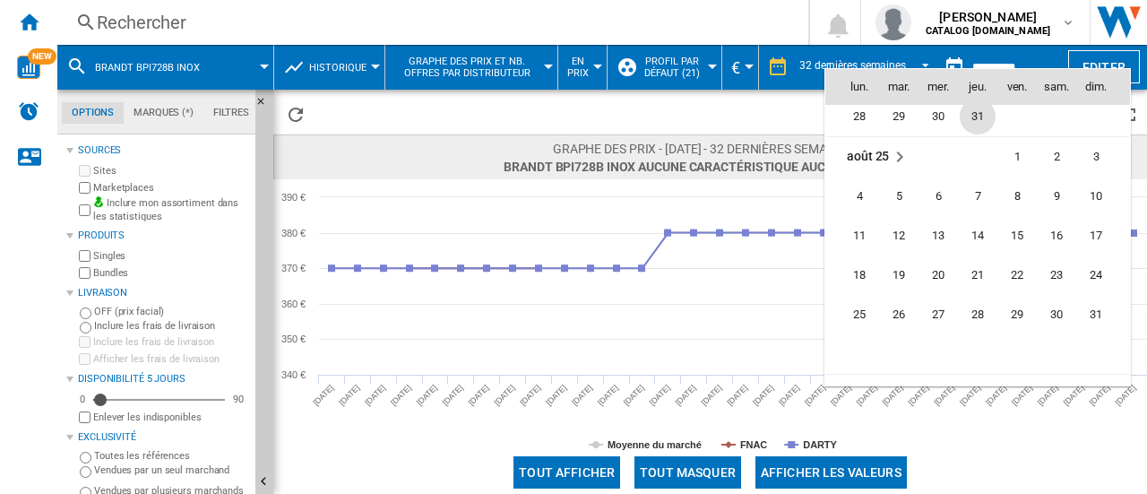
click at [975, 114] on span "31" at bounding box center [978, 117] width 36 height 36
type input "**********"
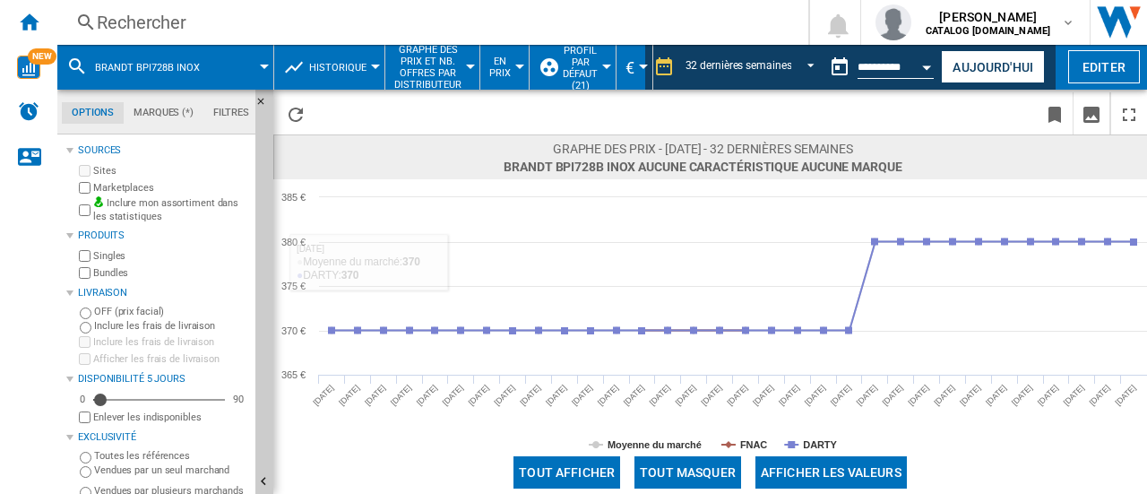
click at [267, 26] on div "Rechercher" at bounding box center [429, 22] width 665 height 25
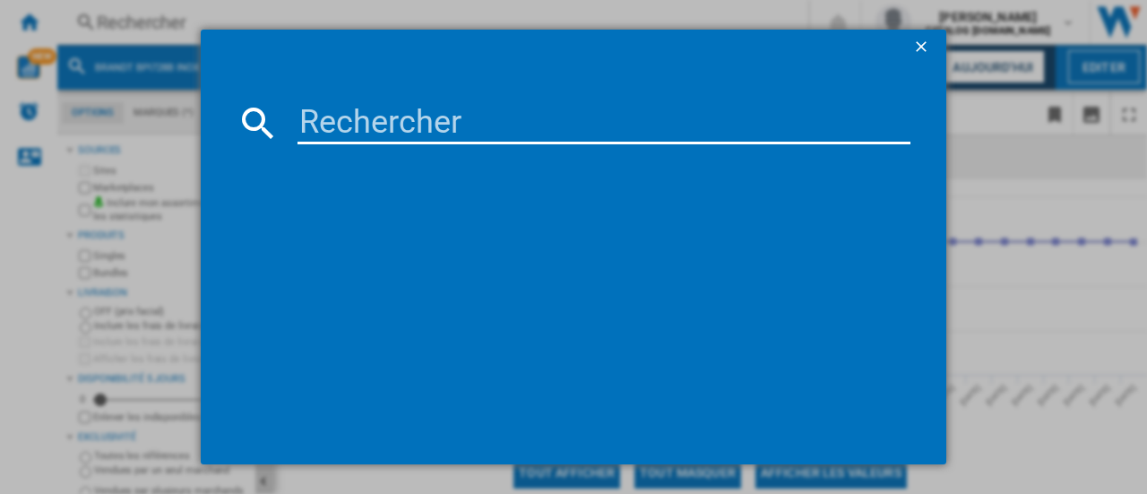
click at [373, 130] on input at bounding box center [604, 122] width 613 height 43
type input "SPI234B"
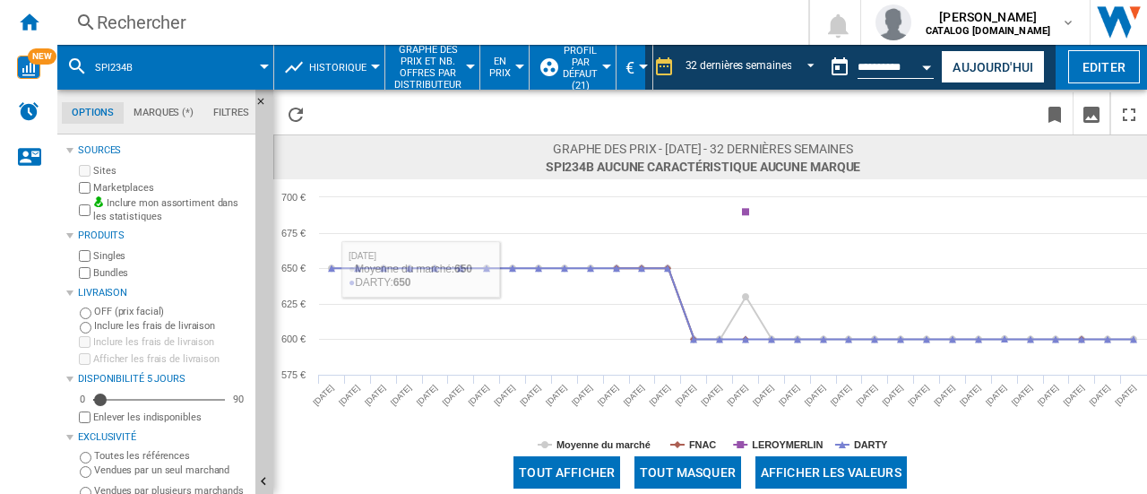
click at [189, 23] on div "Rechercher" at bounding box center [429, 22] width 665 height 25
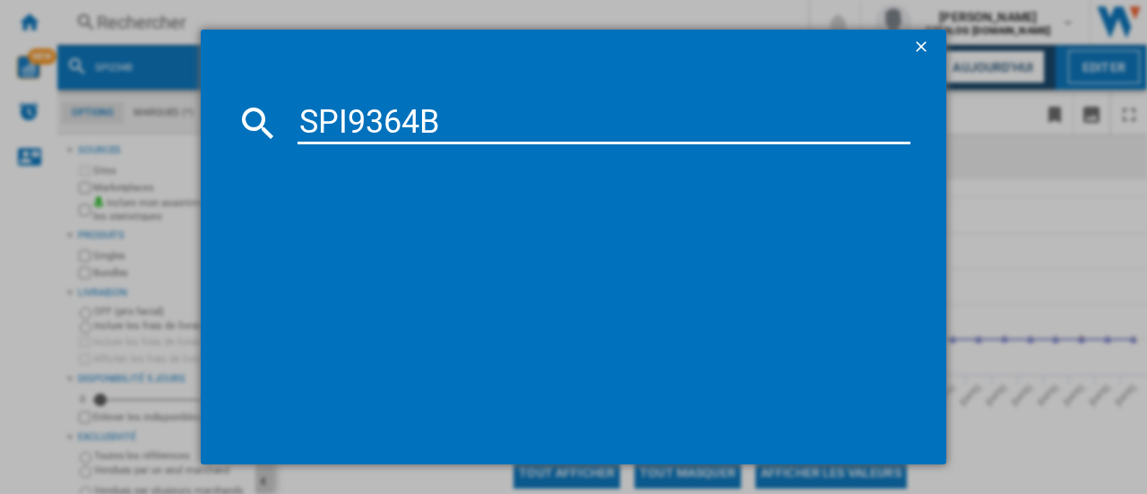
type input "SPI9364B"
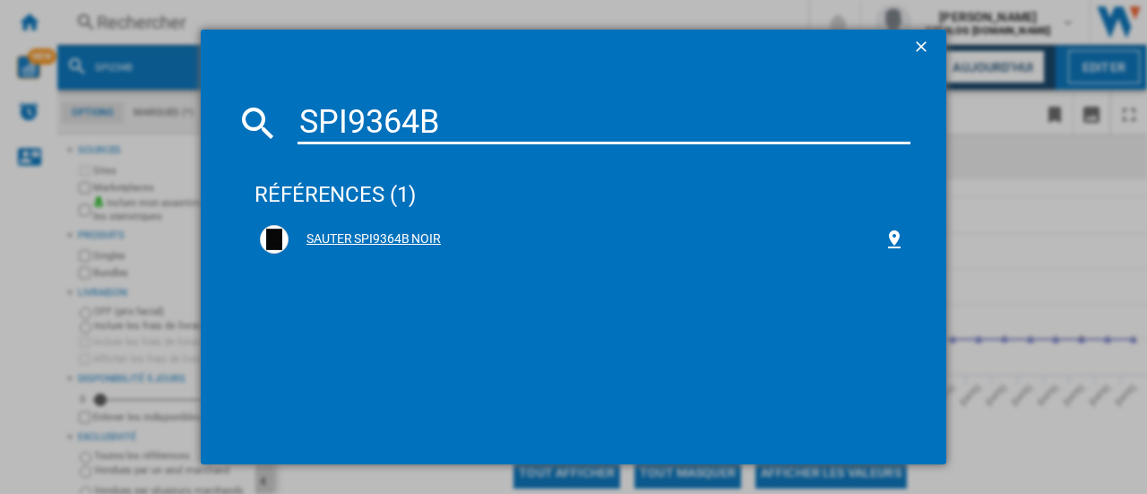
click at [369, 245] on div "SAUTER SPI9364B NOIR" at bounding box center [586, 239] width 595 height 18
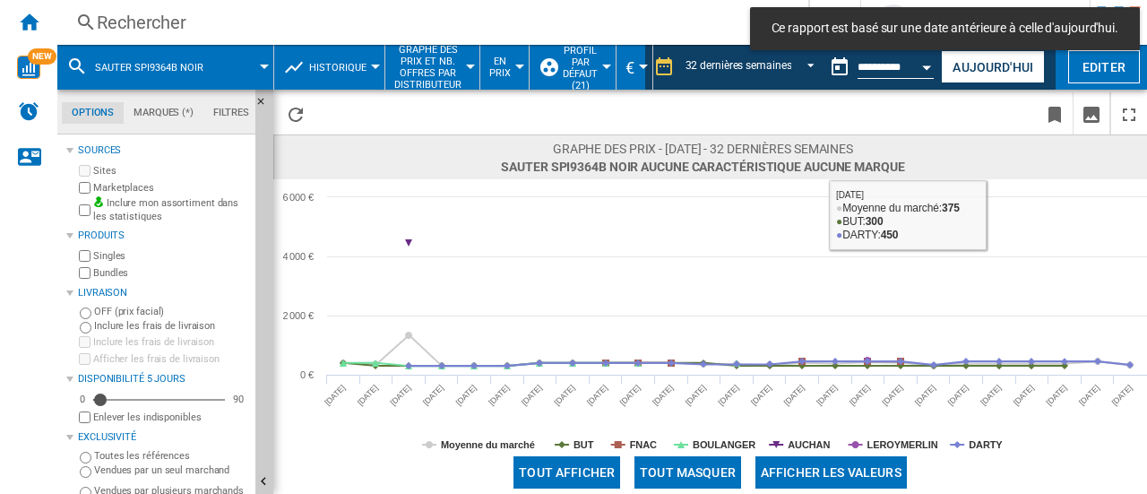
click at [1000, 50] on md-toast "Ce rapport est basé sur une date antérieure à celle d'aujourd'hui." at bounding box center [945, 28] width 404 height 57
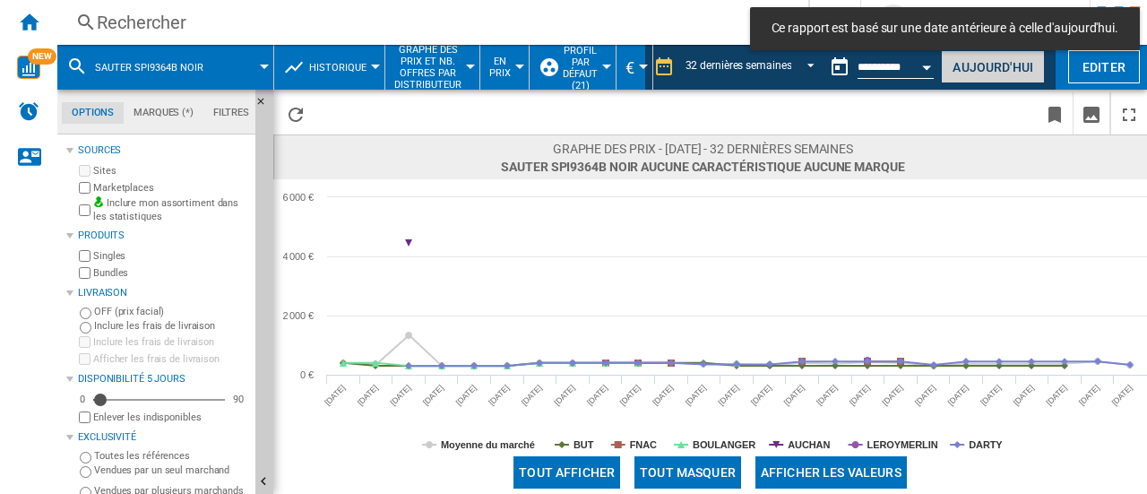
click at [1000, 58] on button "Aujourd'hui" at bounding box center [993, 66] width 104 height 33
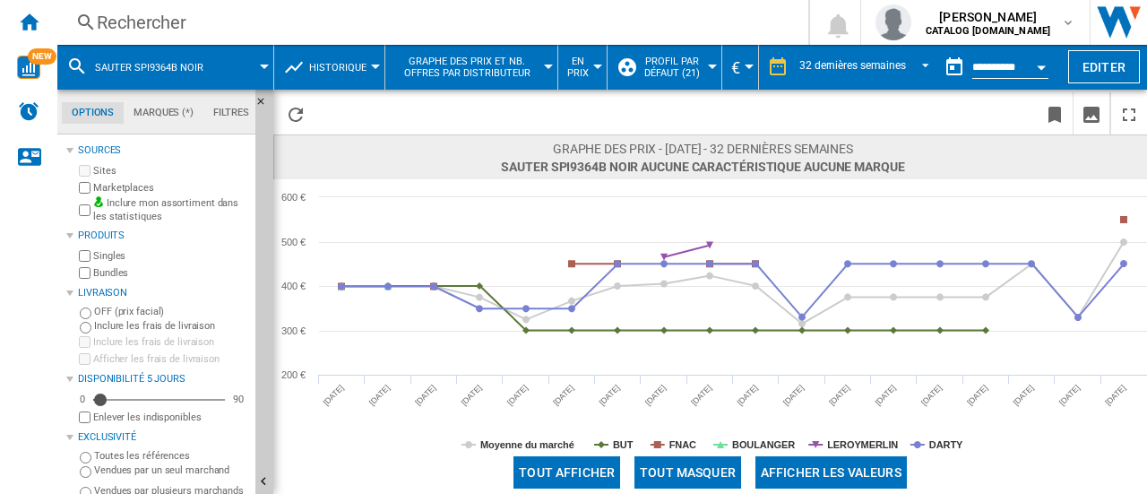
click at [1032, 66] on button "Open calendar" at bounding box center [1041, 64] width 32 height 32
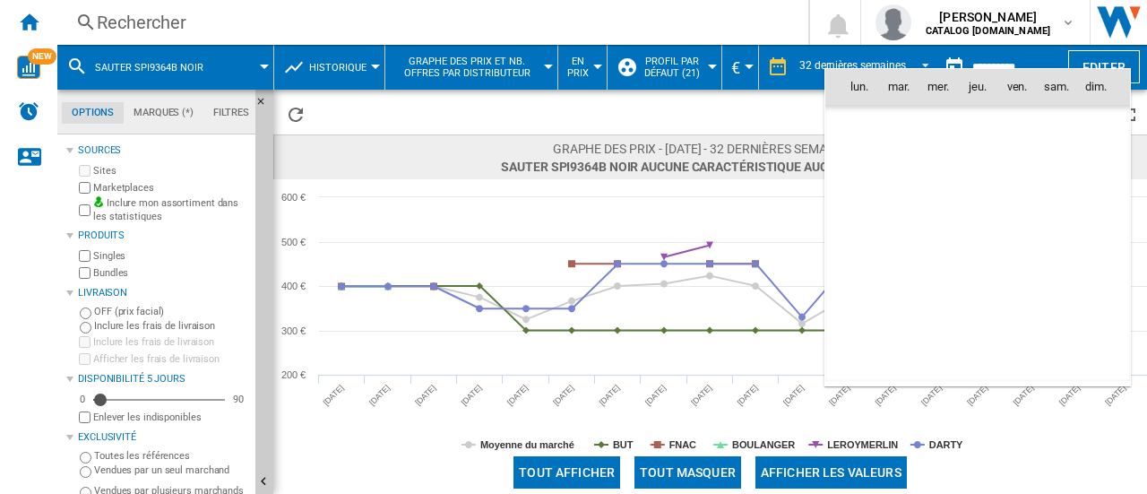
scroll to position [8549, 0]
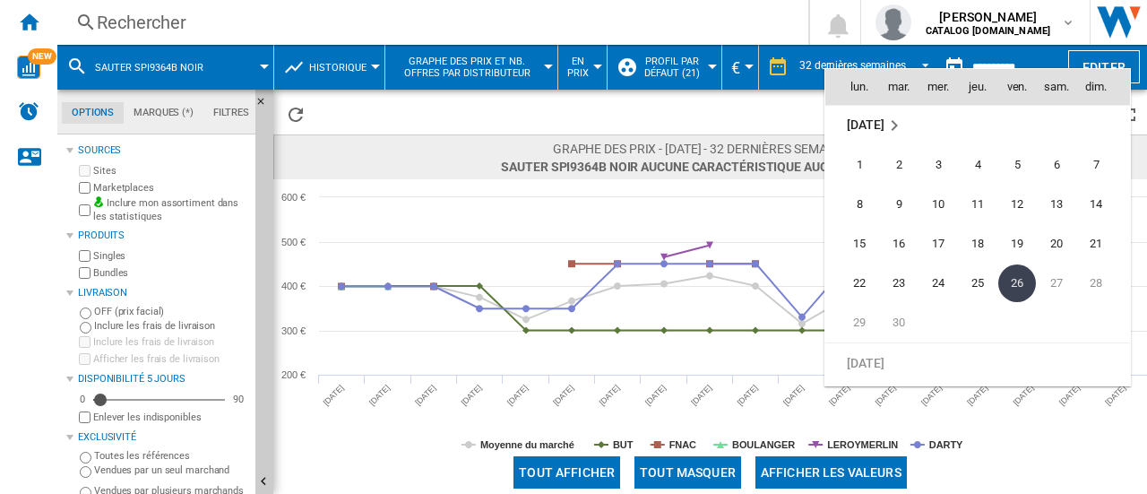
click at [763, 358] on div at bounding box center [573, 247] width 1147 height 494
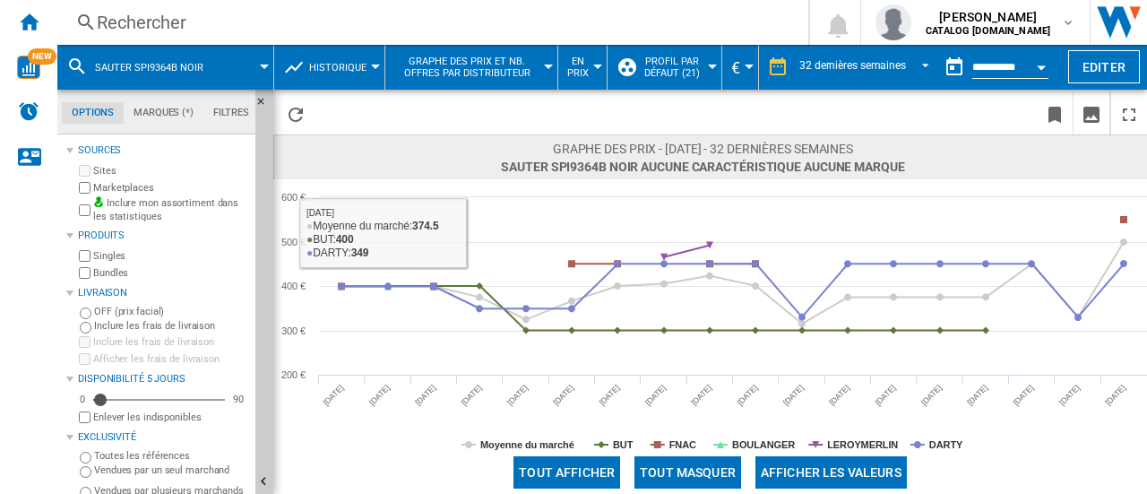
click at [222, 32] on div "Rechercher" at bounding box center [429, 22] width 665 height 25
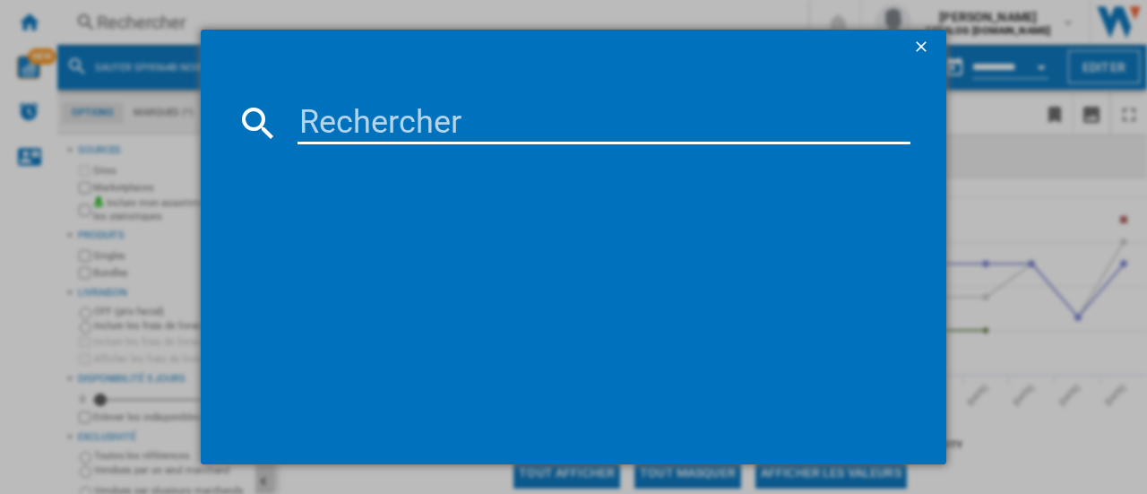
click at [319, 114] on input at bounding box center [604, 122] width 613 height 43
type input "SPI6414BM"
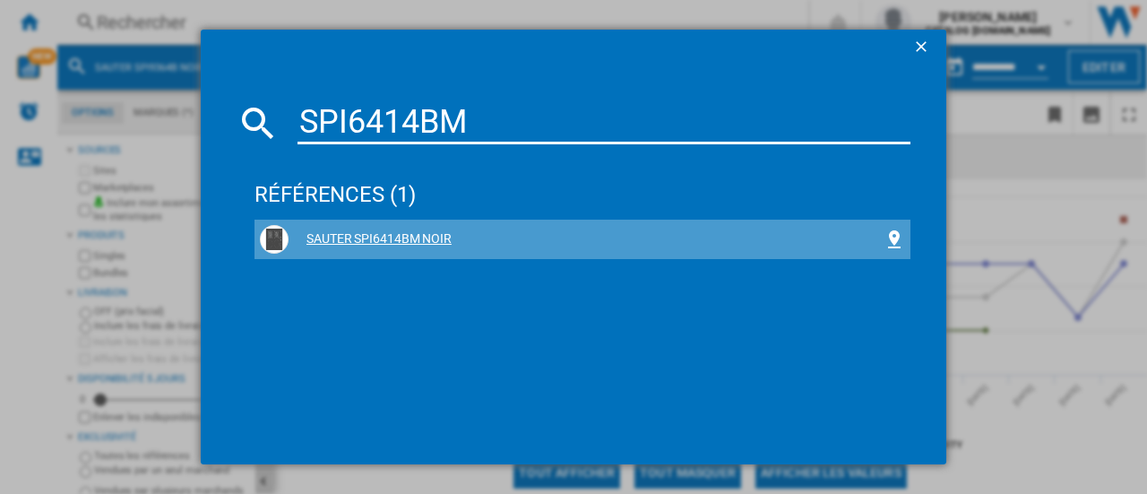
click at [412, 246] on div "SAUTER SPI6414BM NOIR" at bounding box center [582, 239] width 645 height 29
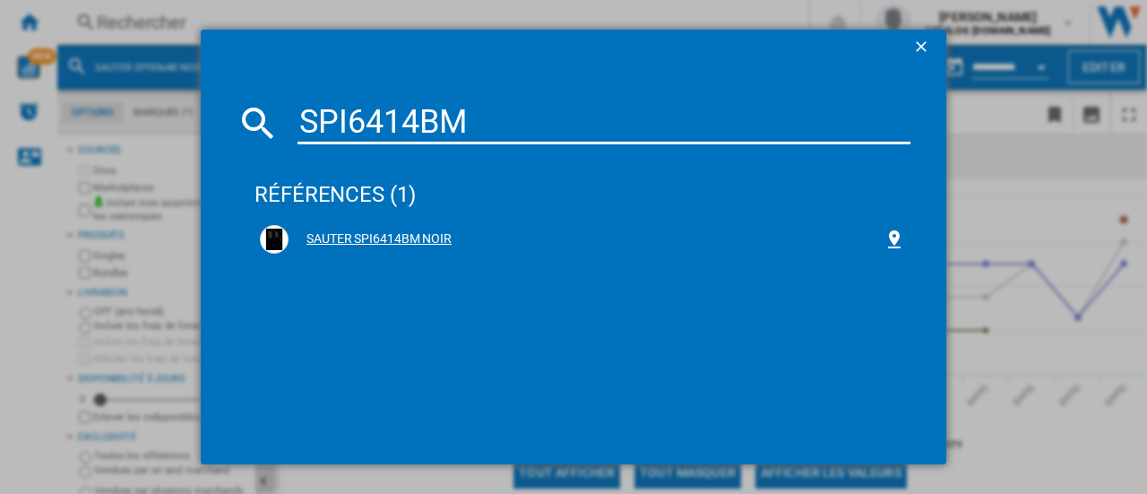
click at [390, 234] on div "SAUTER SPI6414BM NOIR" at bounding box center [586, 239] width 595 height 18
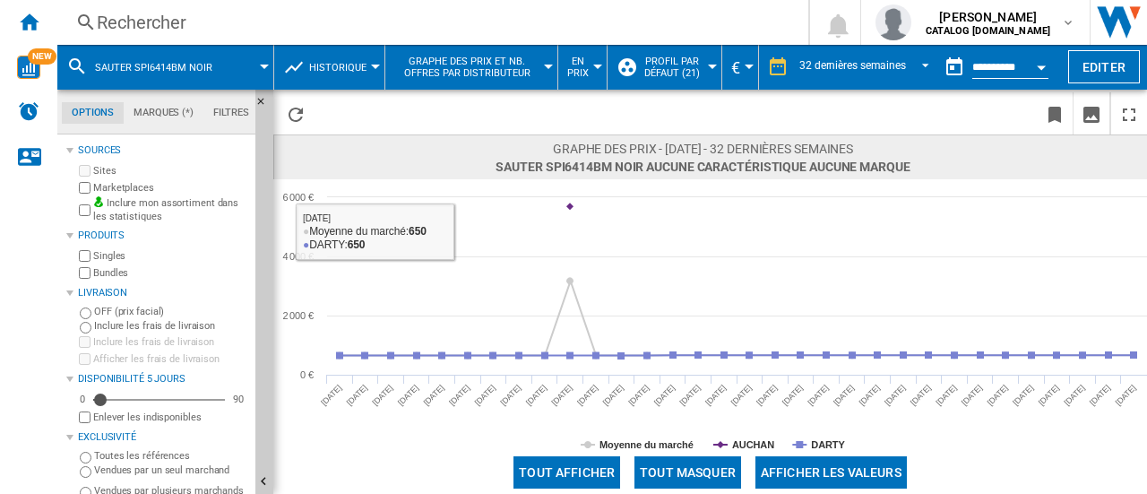
click at [254, 28] on div "Rechercher" at bounding box center [429, 22] width 665 height 25
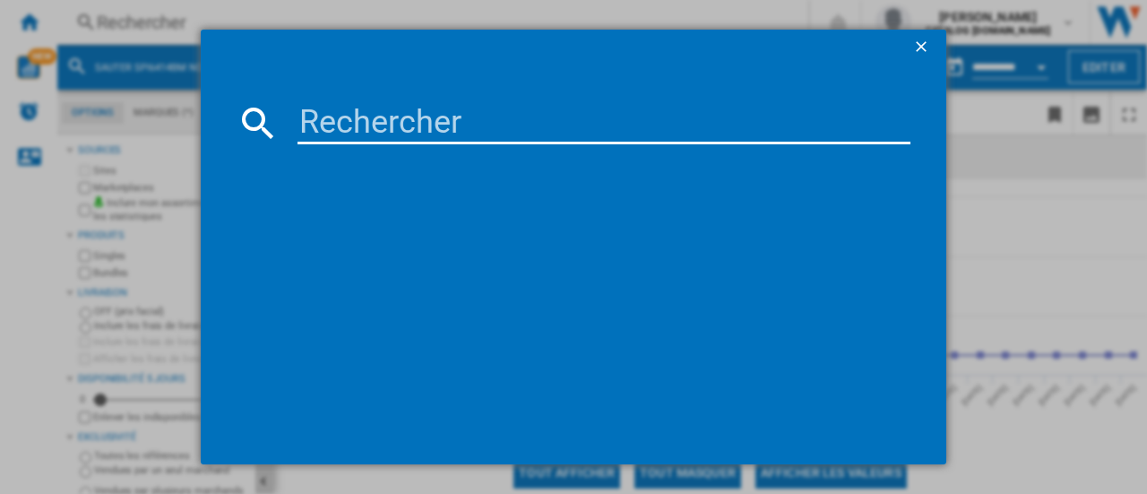
click at [371, 119] on input at bounding box center [604, 122] width 613 height 43
type input "SPI244B"
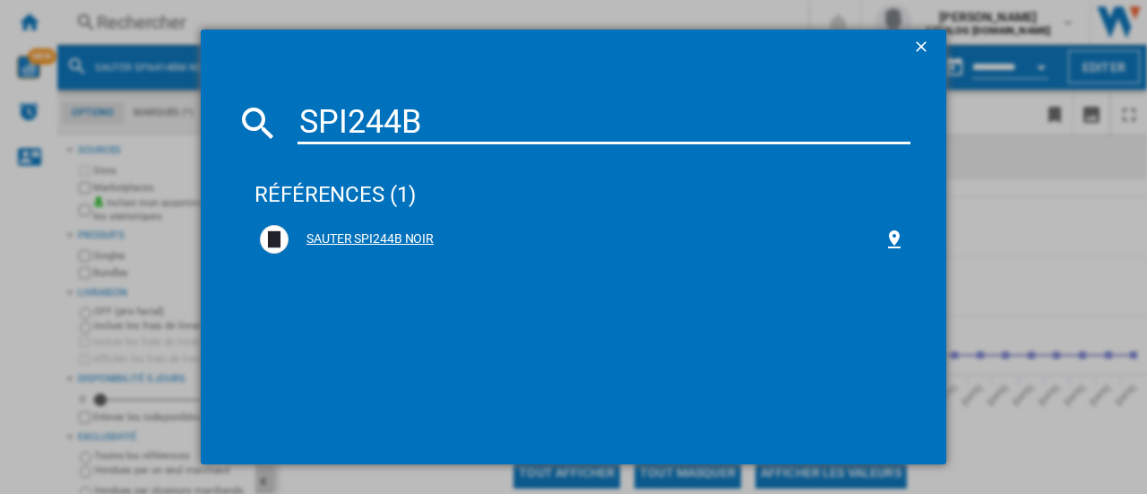
click at [407, 232] on div "SAUTER SPI244B NOIR" at bounding box center [586, 239] width 595 height 18
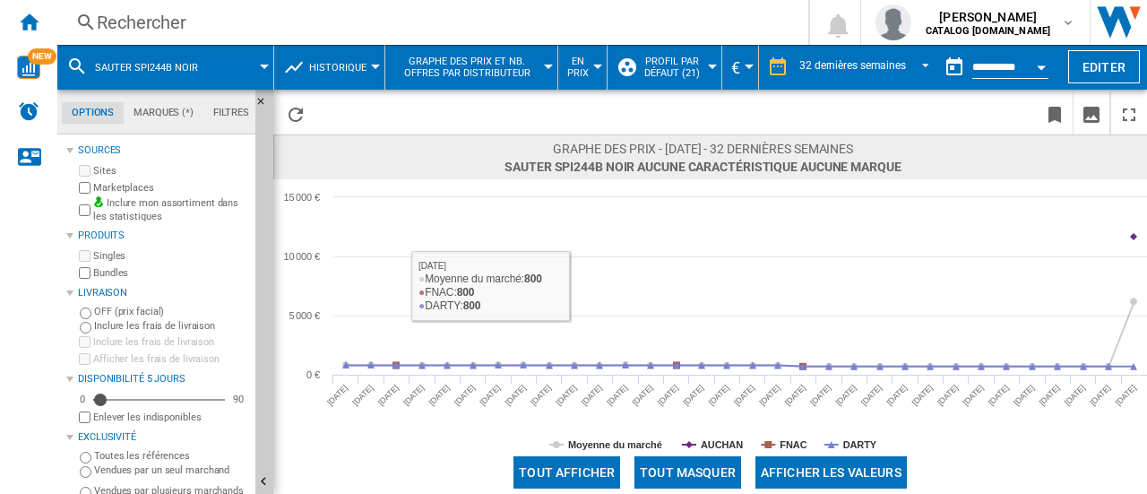
click at [184, 28] on div "Rechercher" at bounding box center [429, 22] width 665 height 25
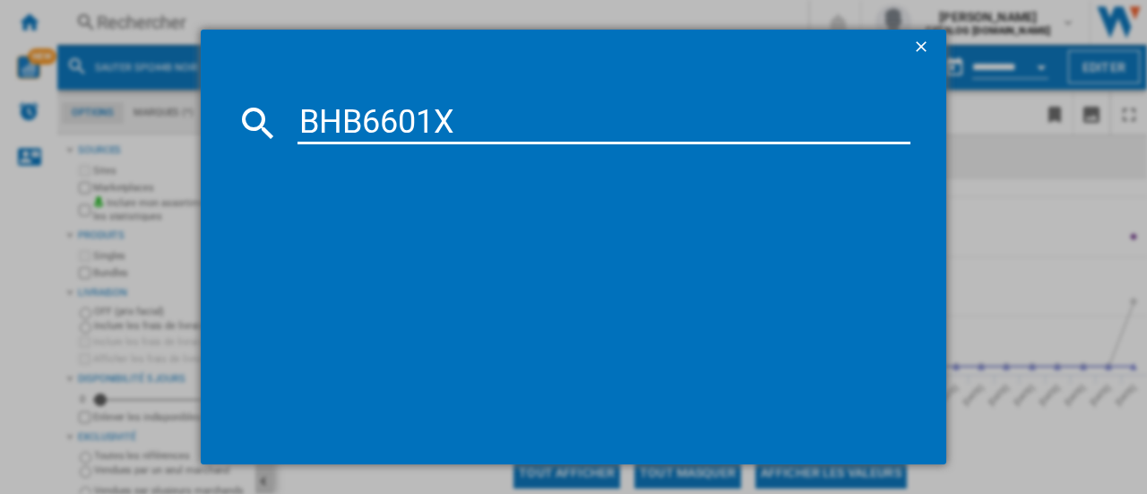
type input "BHB6601X"
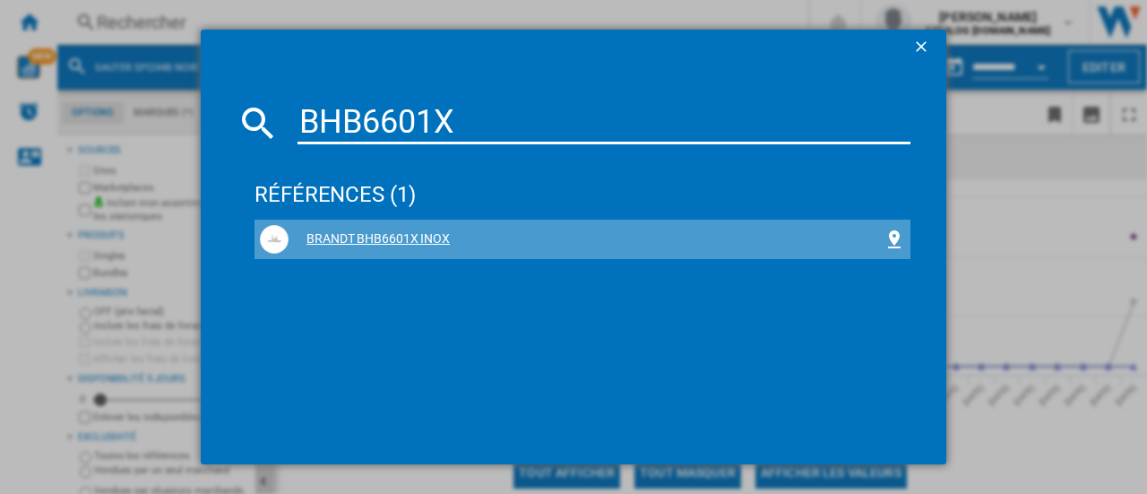
click at [436, 241] on div "BRANDT BHB6601X INOX" at bounding box center [586, 239] width 595 height 18
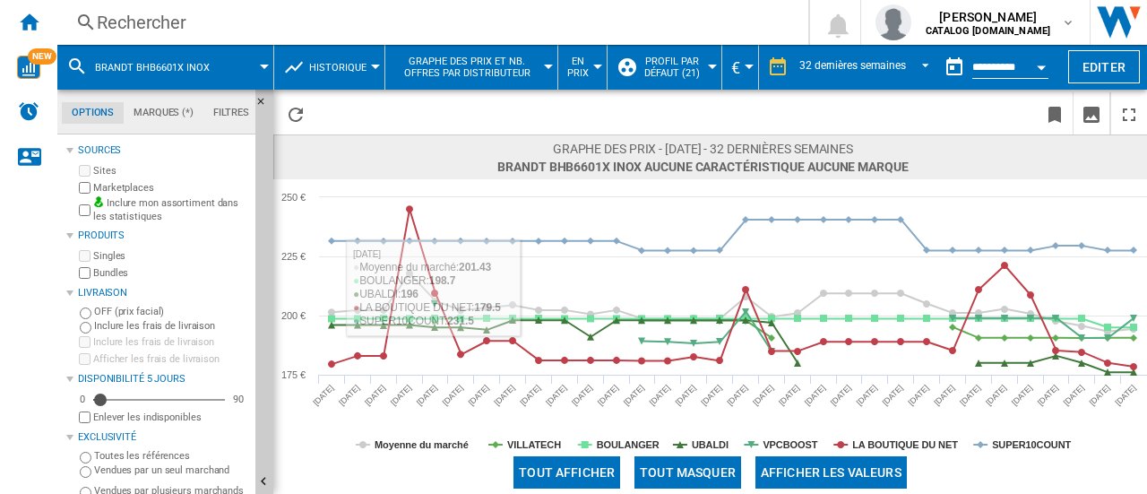
click at [185, 27] on div "Rechercher" at bounding box center [429, 22] width 665 height 25
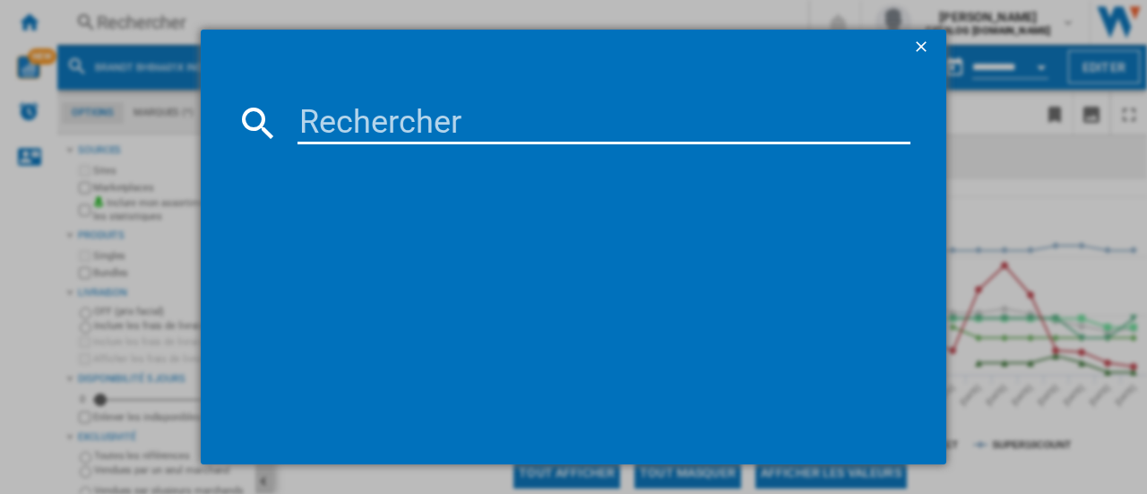
click at [344, 116] on input at bounding box center [604, 122] width 613 height 43
type input "BHB6901X"
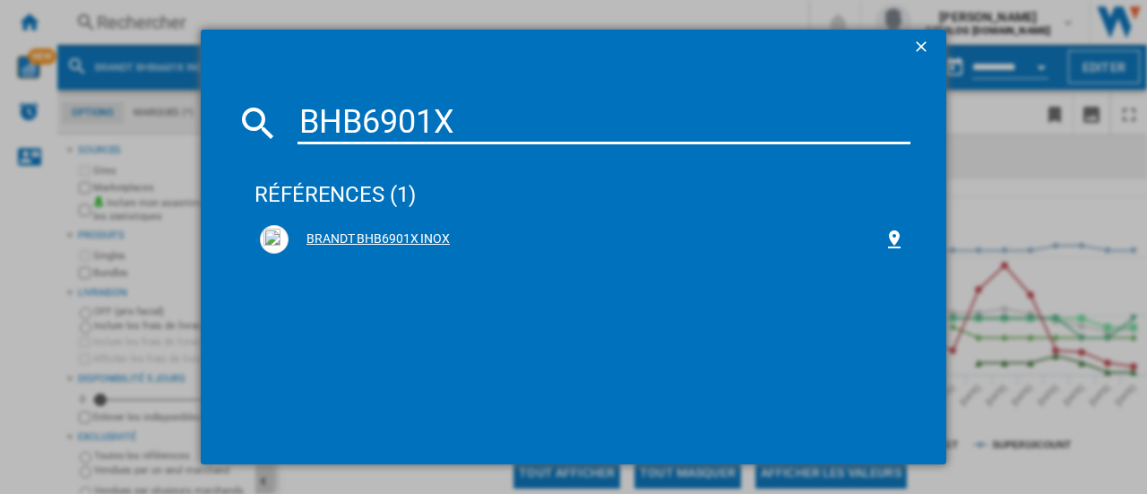
click at [382, 242] on div "BRANDT BHB6901X INOX" at bounding box center [586, 239] width 595 height 18
